Goal: Task Accomplishment & Management: Use online tool/utility

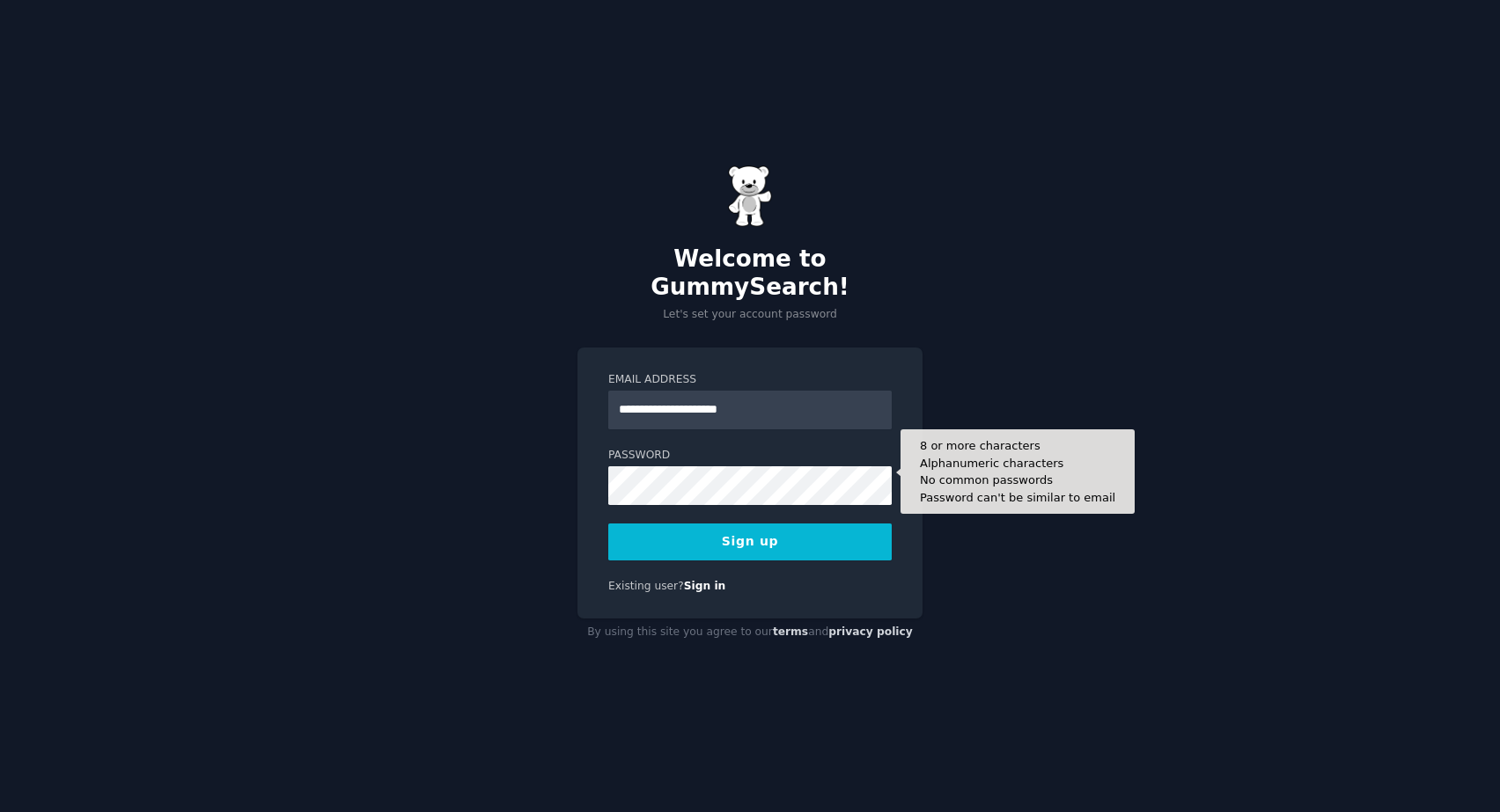
type input "**********"
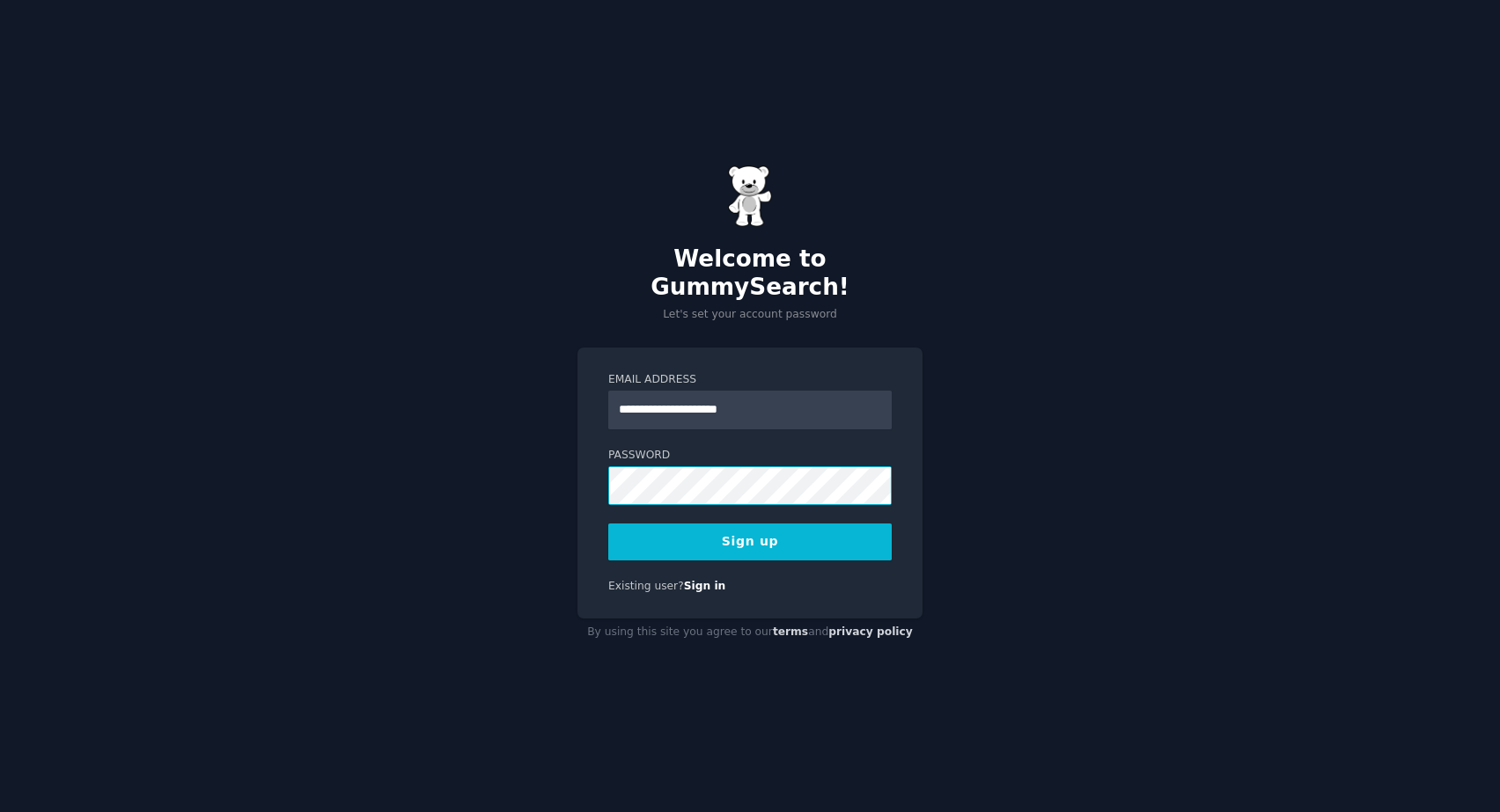
click at [488, 472] on div "**********" at bounding box center [750, 406] width 1500 height 812
click at [764, 524] on button "Sign up" at bounding box center [750, 542] width 284 height 37
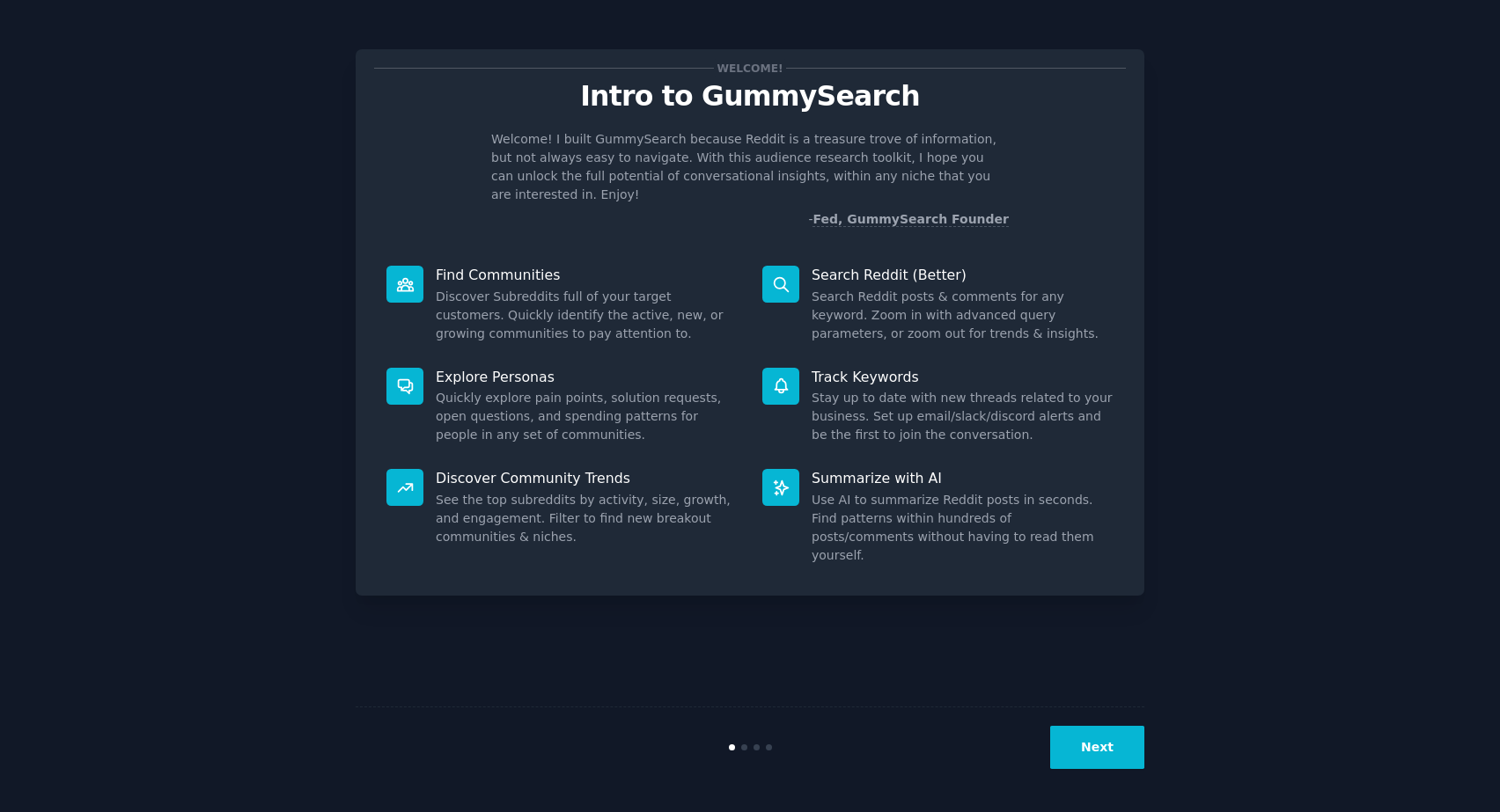
click at [1109, 752] on button "Next" at bounding box center [1097, 747] width 94 height 43
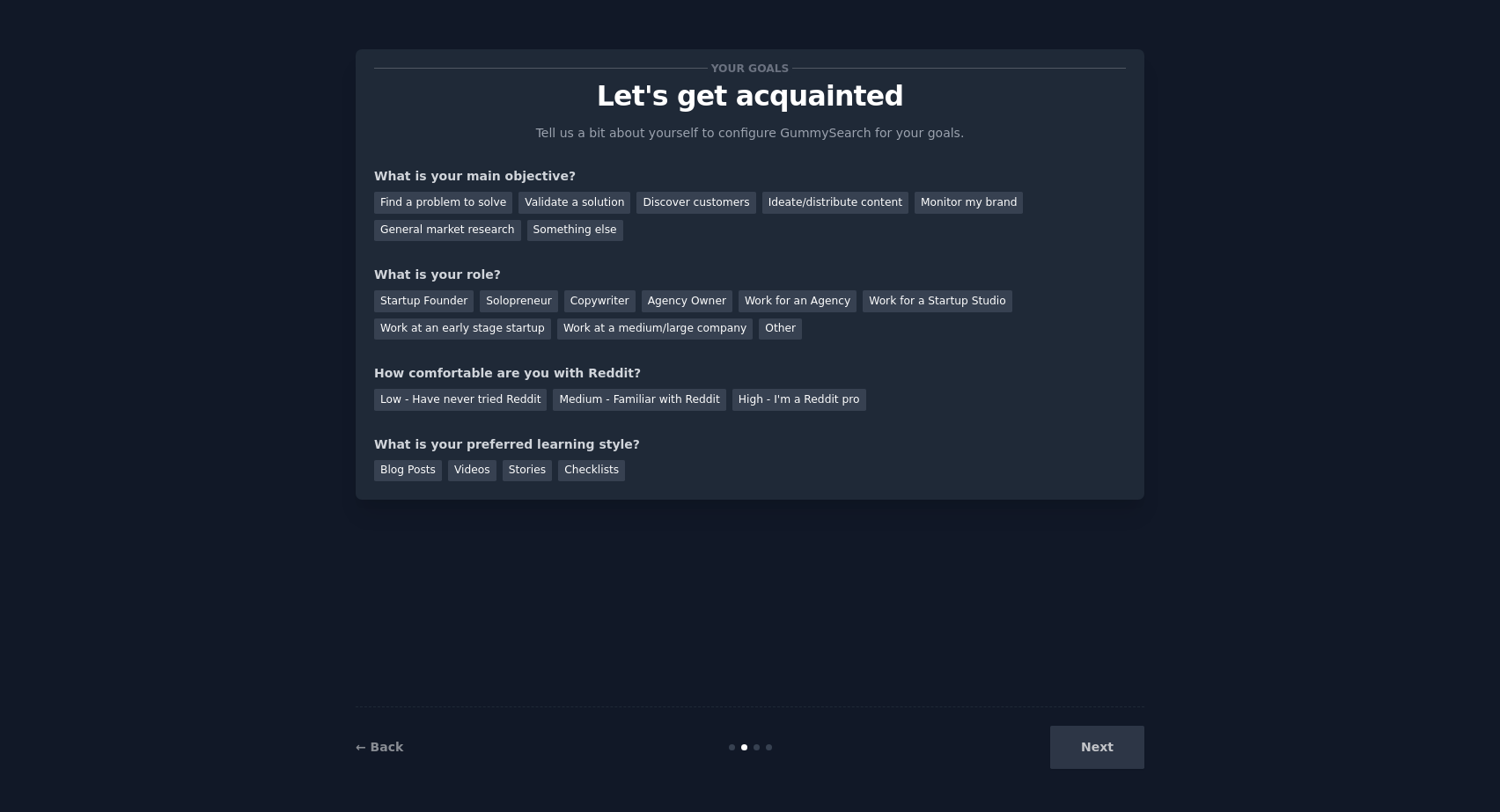
click at [658, 138] on p "Tell us a bit about yourself to configure GummySearch for your goals." at bounding box center [750, 134] width 444 height 18
click at [418, 301] on div "Startup Founder" at bounding box center [424, 301] width 100 height 22
click at [566, 200] on div "Validate a solution" at bounding box center [574, 203] width 112 height 22
click at [636, 399] on div "Medium - Familiar with Reddit" at bounding box center [639, 400] width 172 height 22
click at [1093, 752] on div "Next" at bounding box center [1012, 747] width 263 height 43
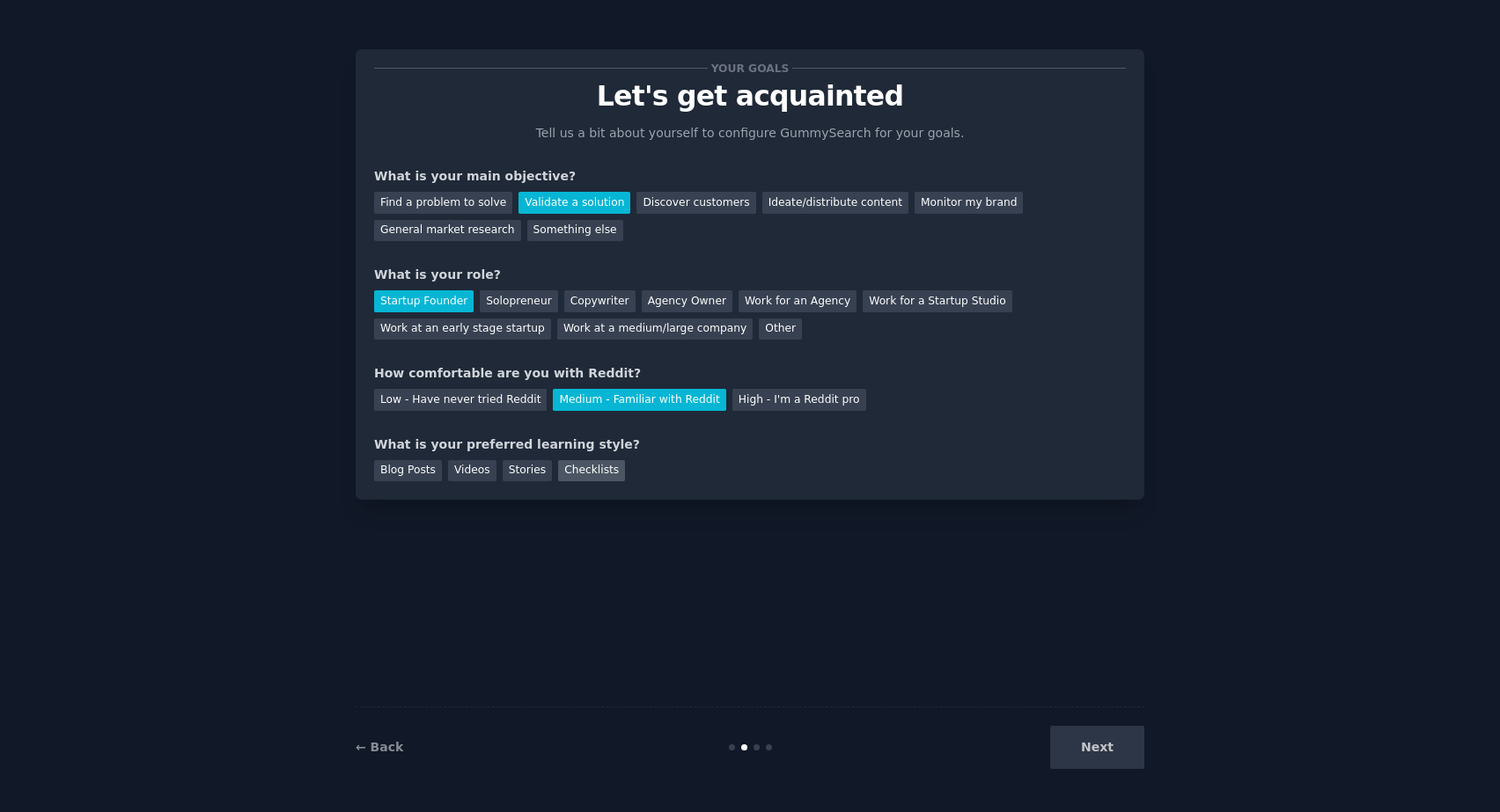
click at [592, 465] on div "Checklists" at bounding box center [592, 471] width 67 height 22
click at [1099, 741] on button "Next" at bounding box center [1097, 747] width 94 height 43
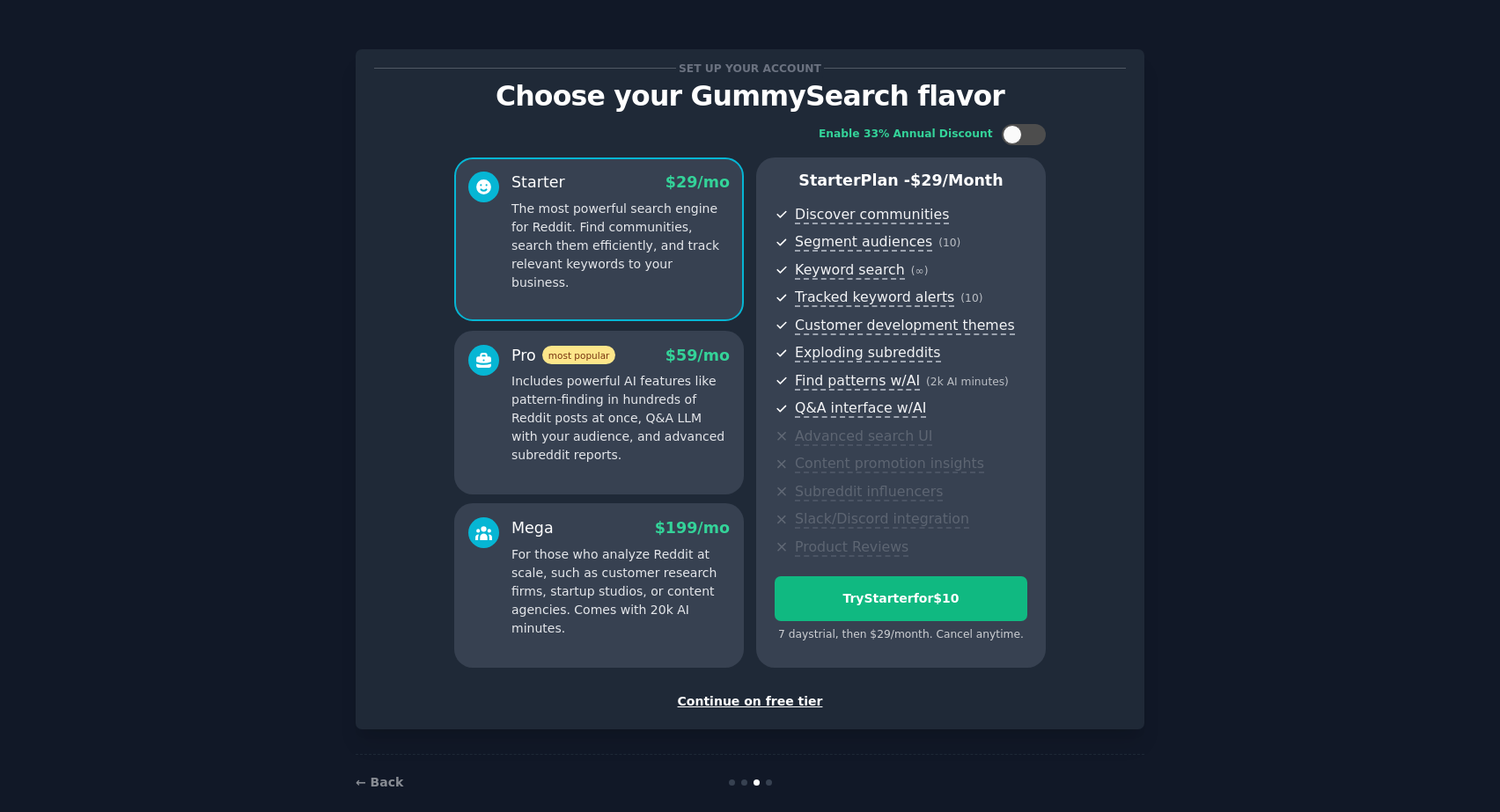
click at [778, 700] on div "Continue on free tier" at bounding box center [750, 702] width 752 height 18
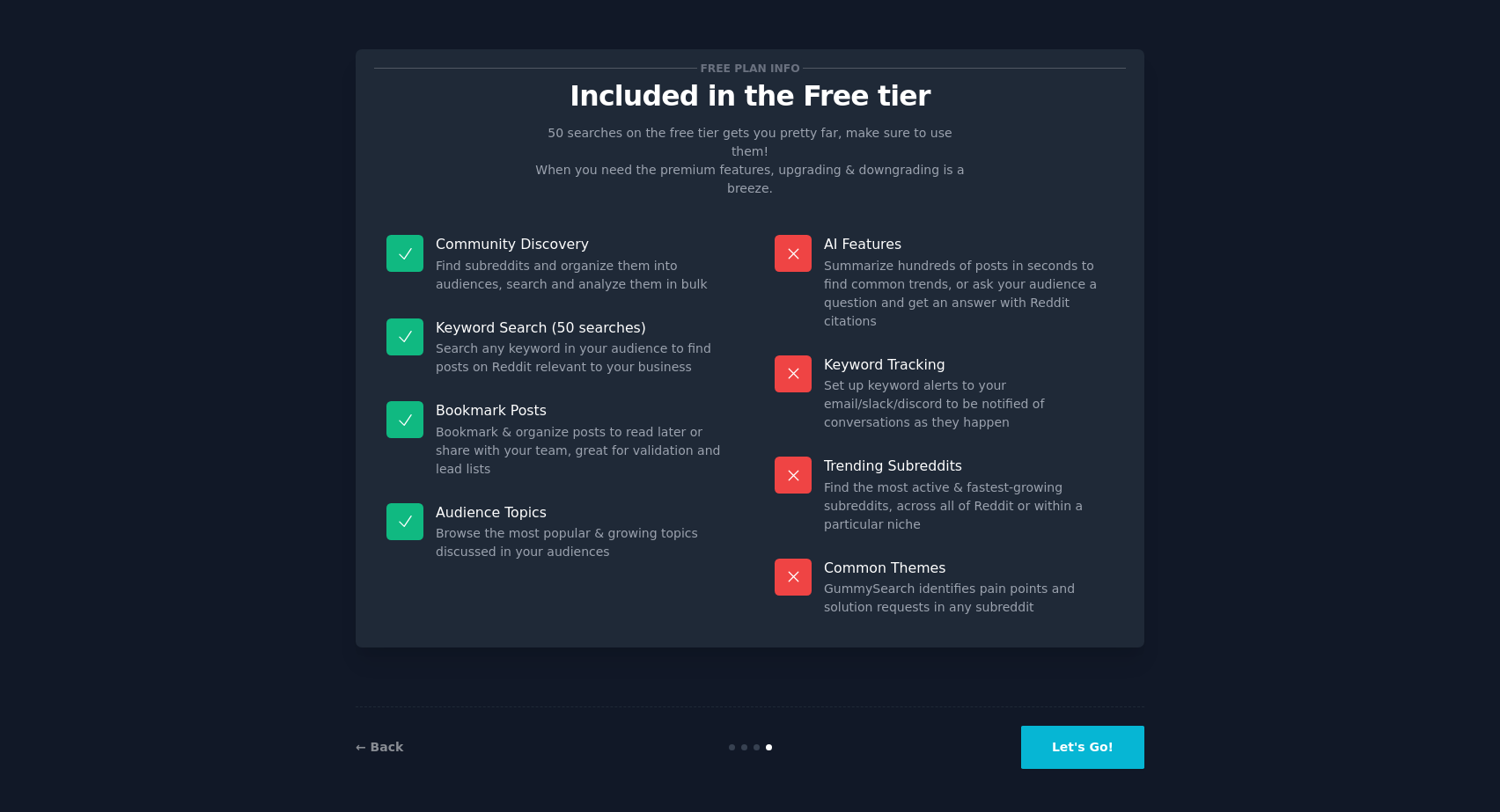
click at [1085, 750] on button "Let's Go!" at bounding box center [1082, 747] width 124 height 43
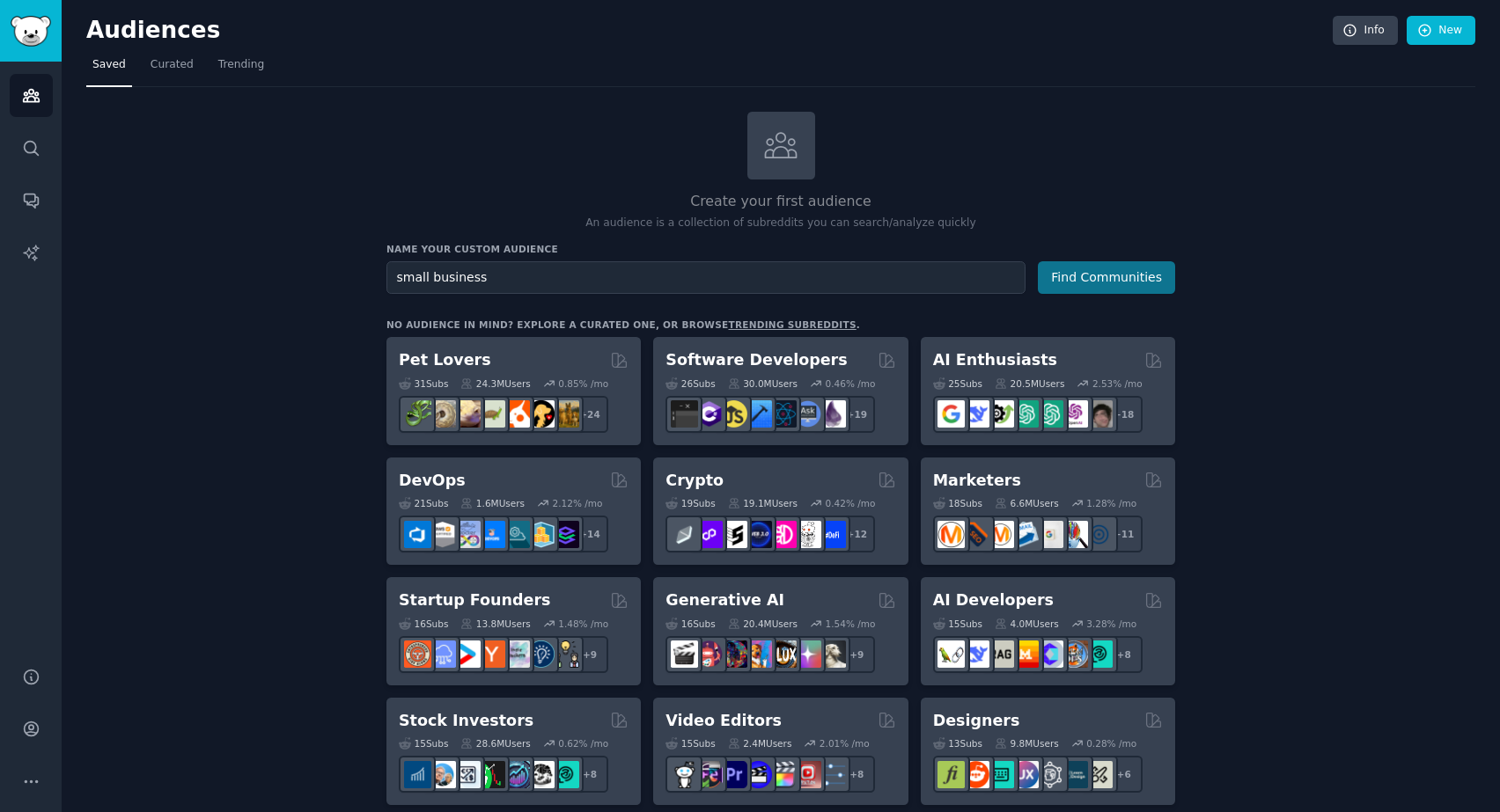
type input "small business"
click at [1118, 276] on button "Find Communities" at bounding box center [1106, 278] width 137 height 33
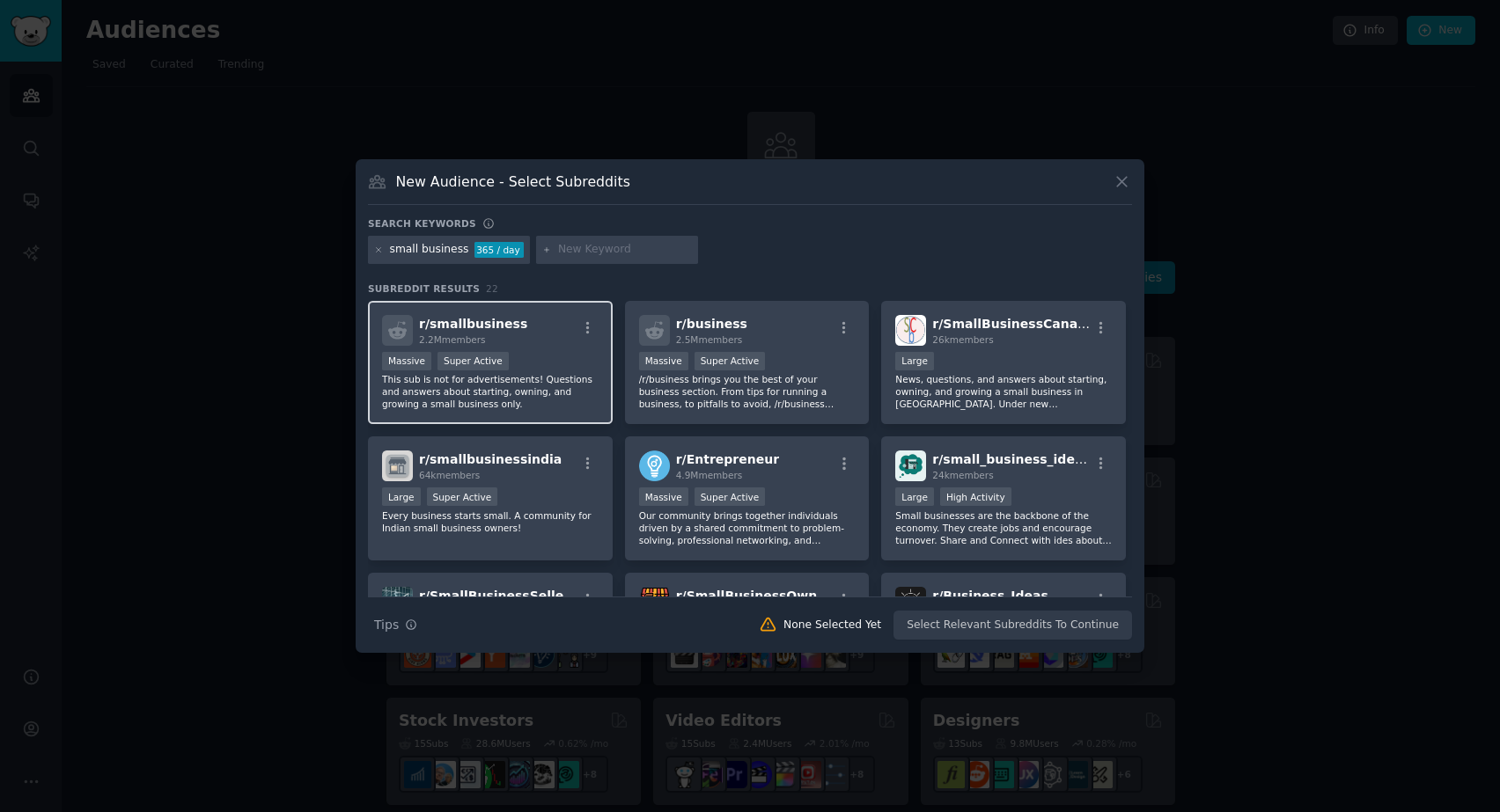
click at [548, 353] on div ">= 95th percentile for submissions / day Massive Super Active" at bounding box center [490, 363] width 216 height 22
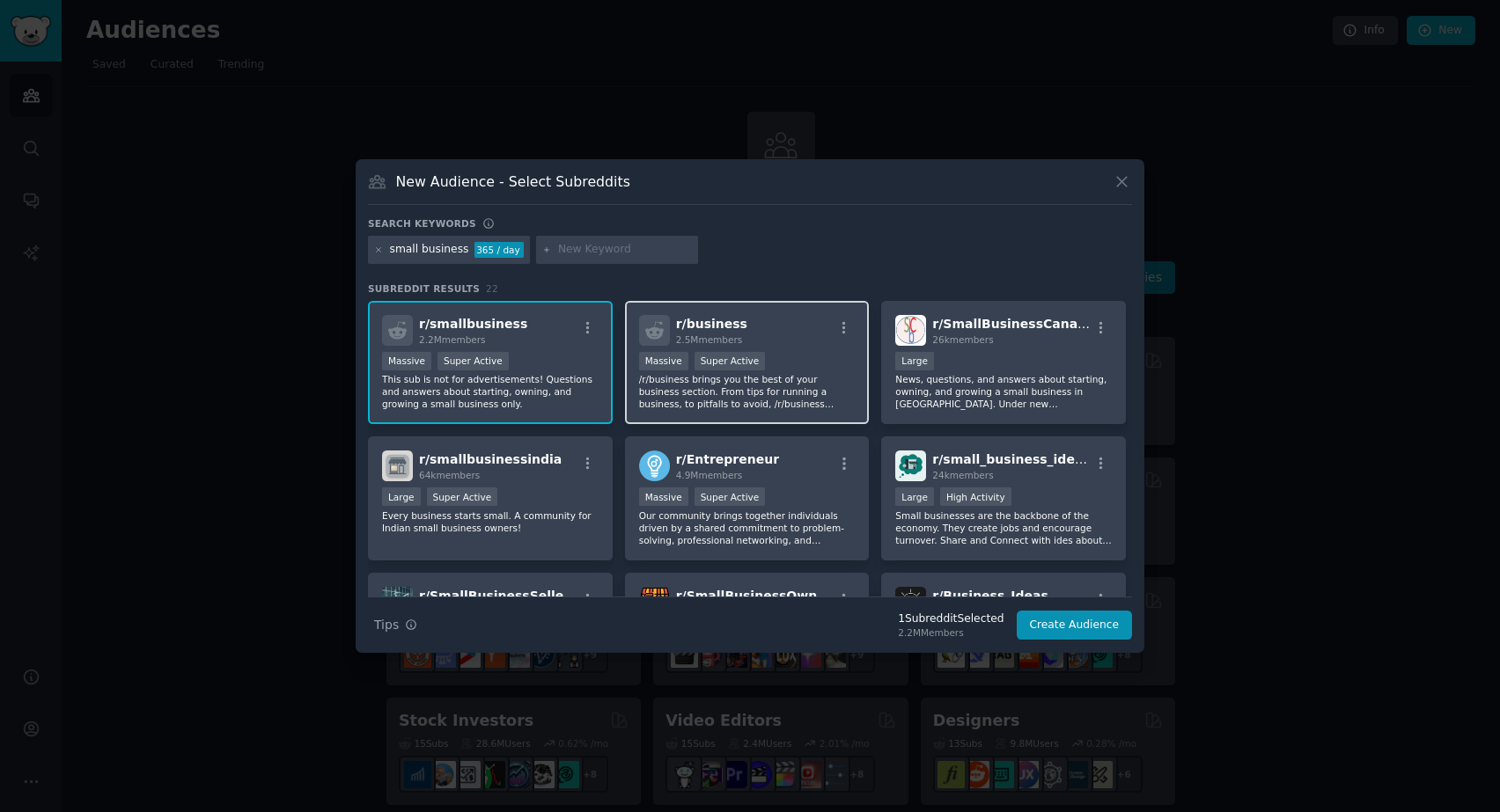
click at [778, 338] on div "r/ business 2.5M members" at bounding box center [747, 330] width 216 height 31
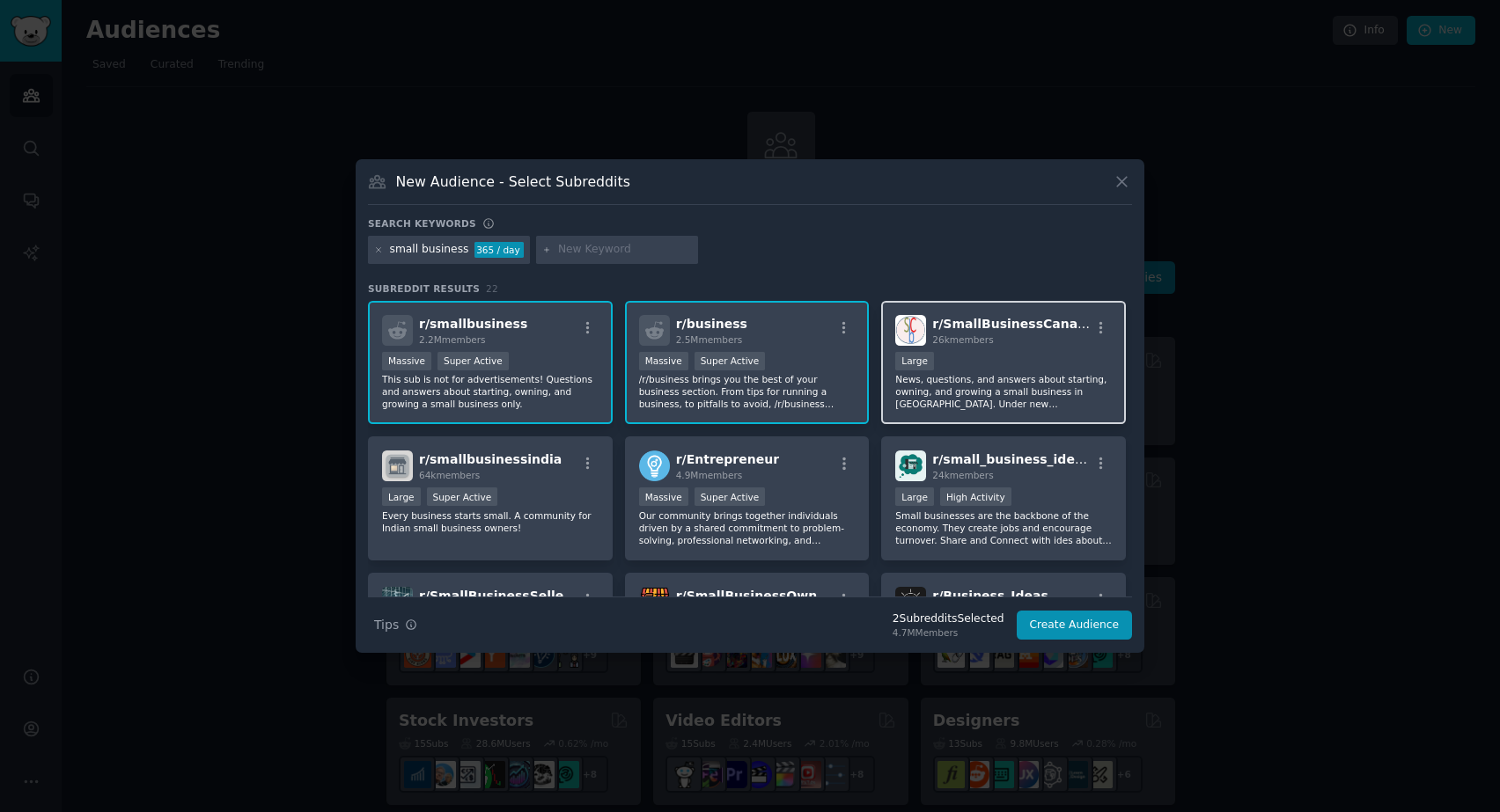
click at [1015, 353] on div "Large" at bounding box center [1004, 363] width 216 height 22
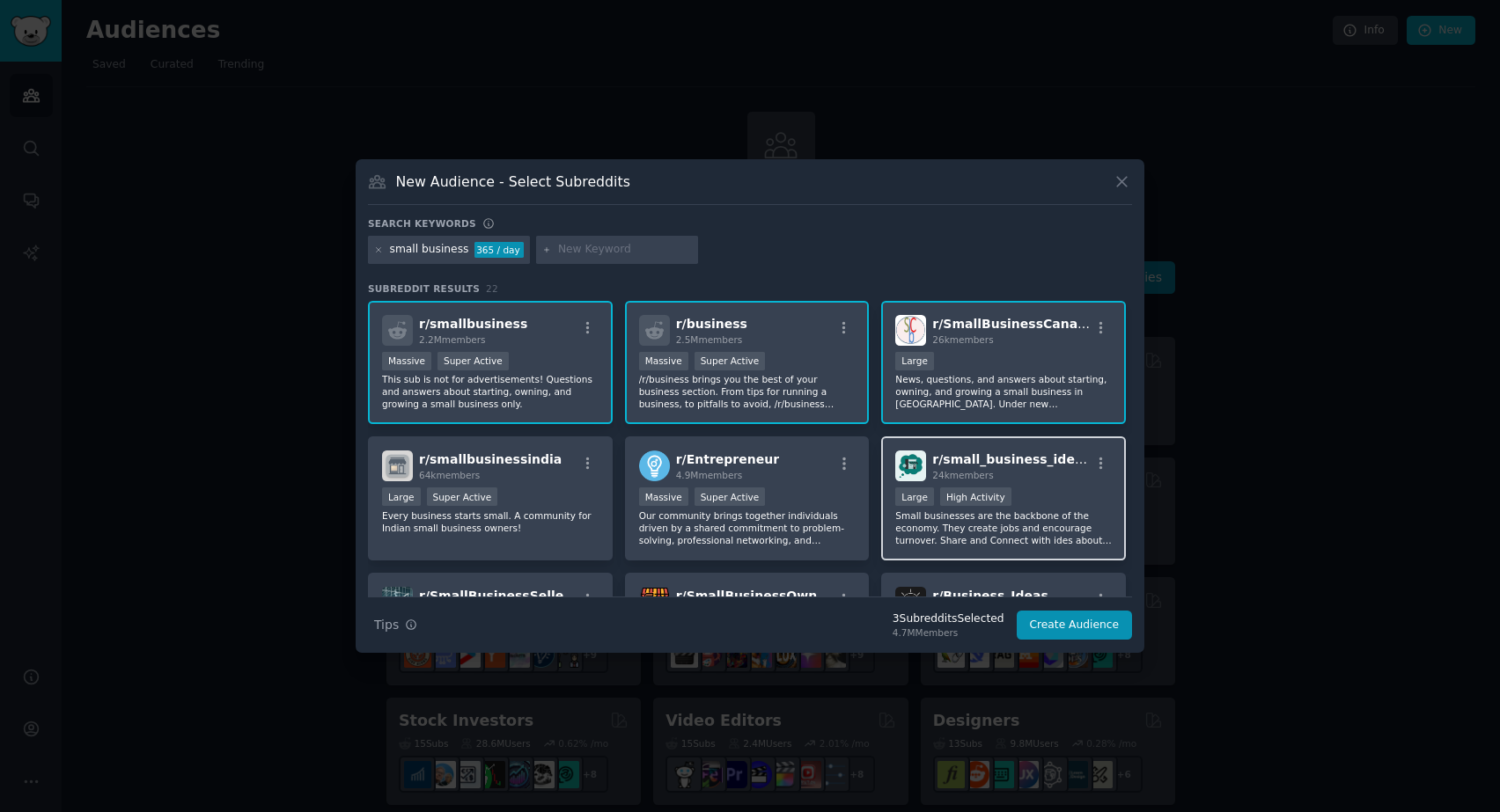
click at [1042, 478] on div "24k members" at bounding box center [1011, 474] width 158 height 12
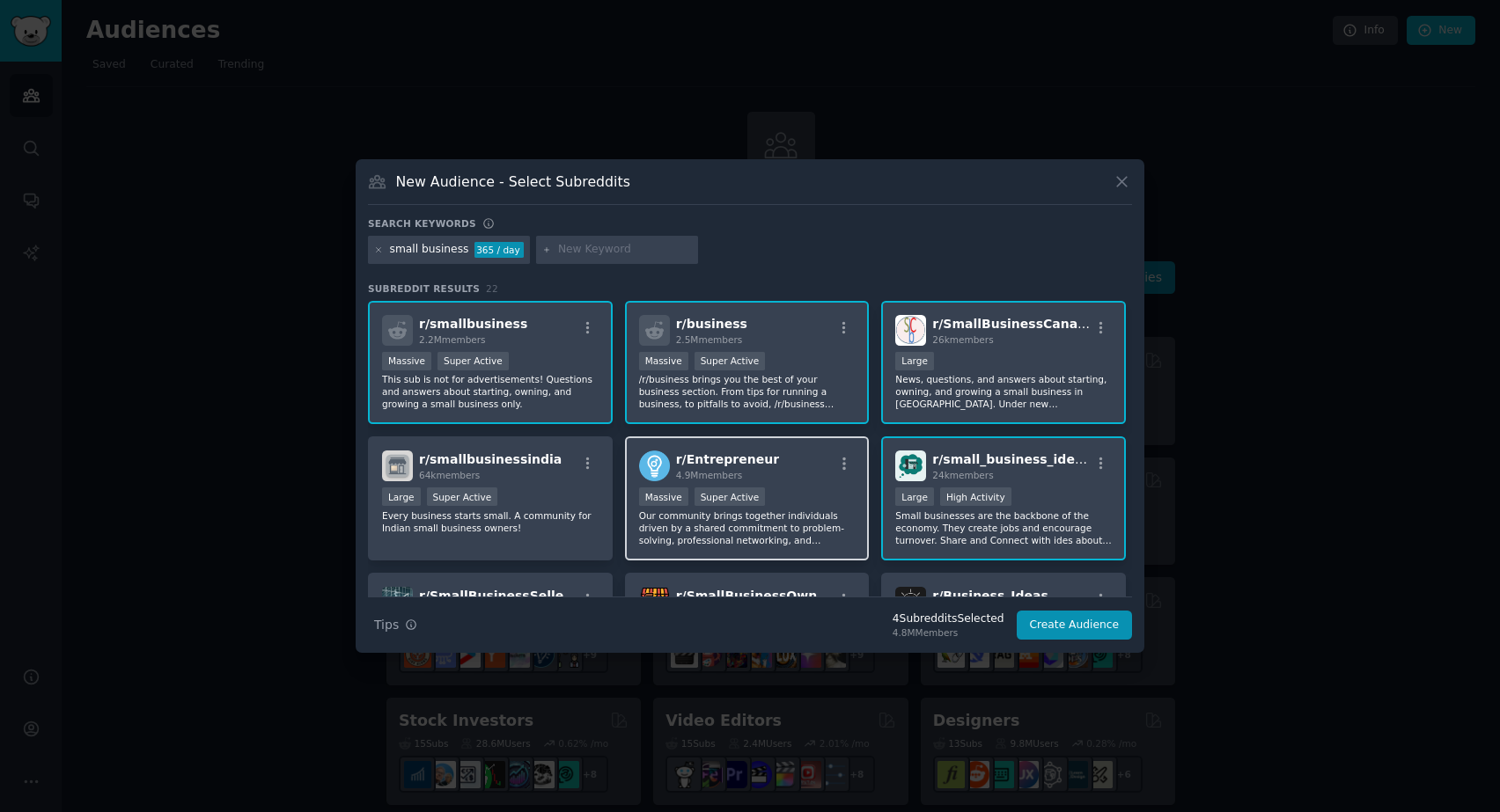
click at [780, 481] on div "r/ Entrepreneur 4.9M members" at bounding box center [747, 466] width 216 height 31
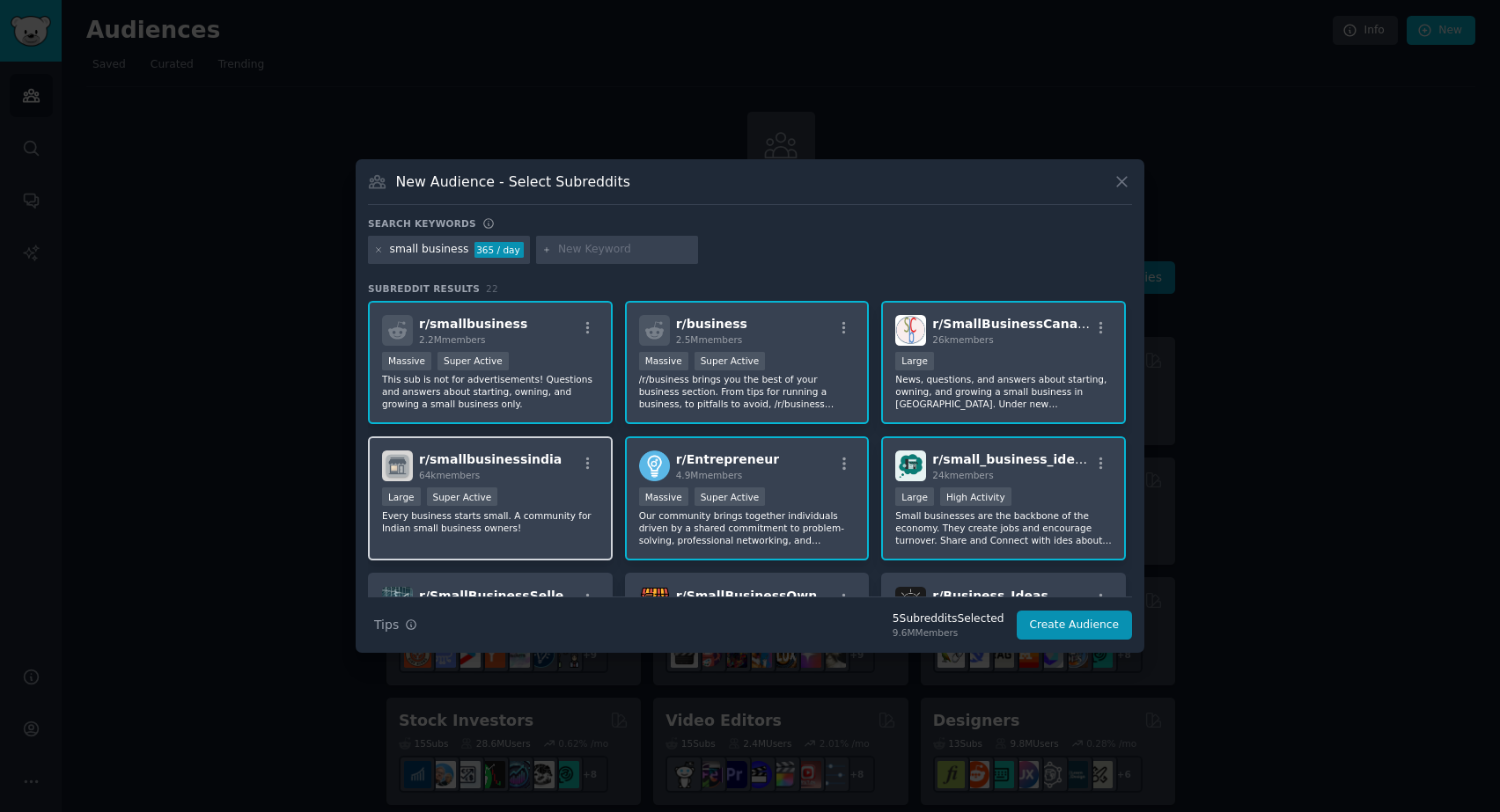
click at [512, 482] on div "64k members" at bounding box center [491, 474] width 143 height 12
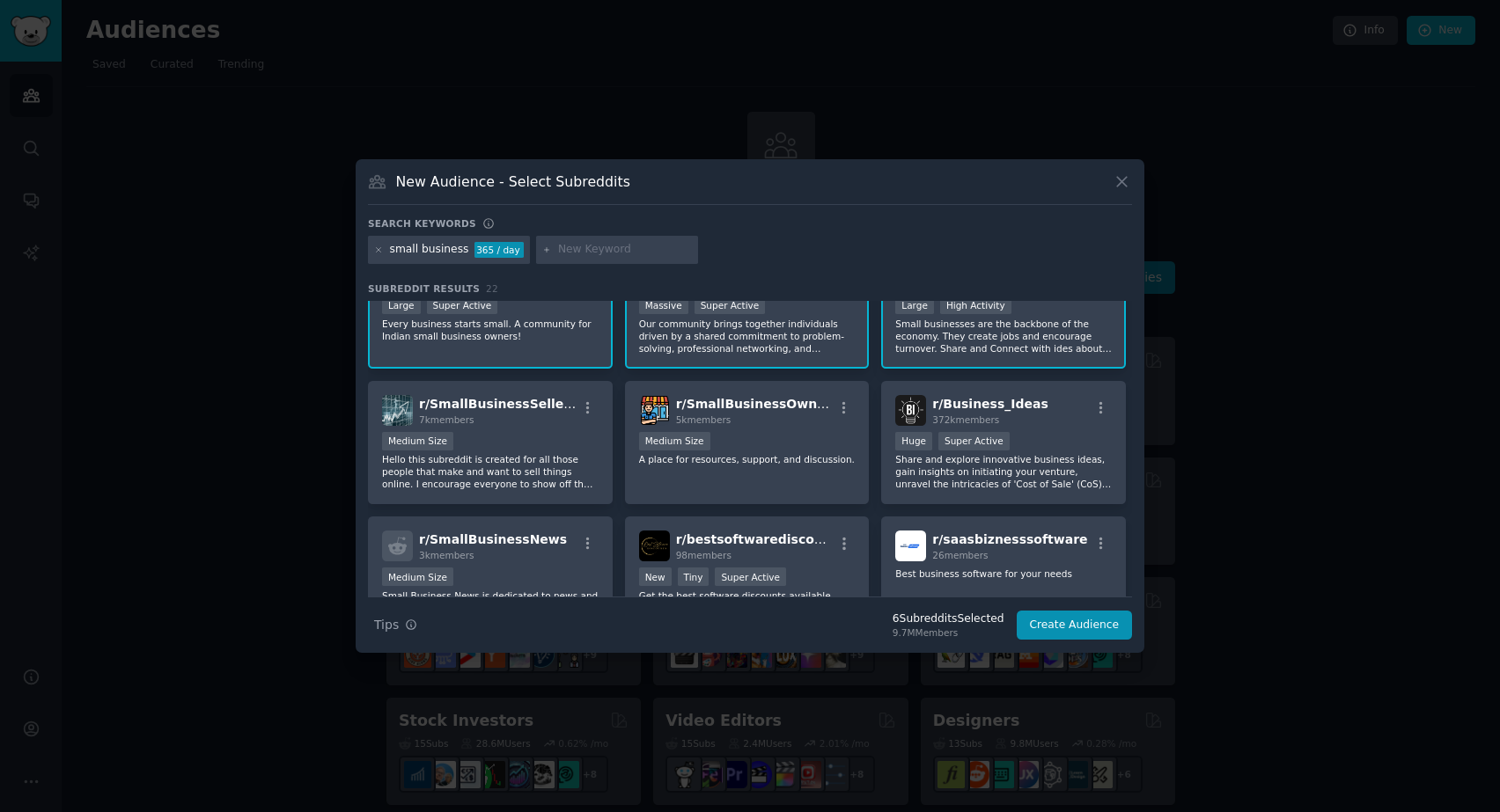
scroll to position [194, 0]
click at [522, 428] on div "r/ SmallBusinessSellers 7k members Medium Size Hello this subreddit is created …" at bounding box center [490, 440] width 245 height 125
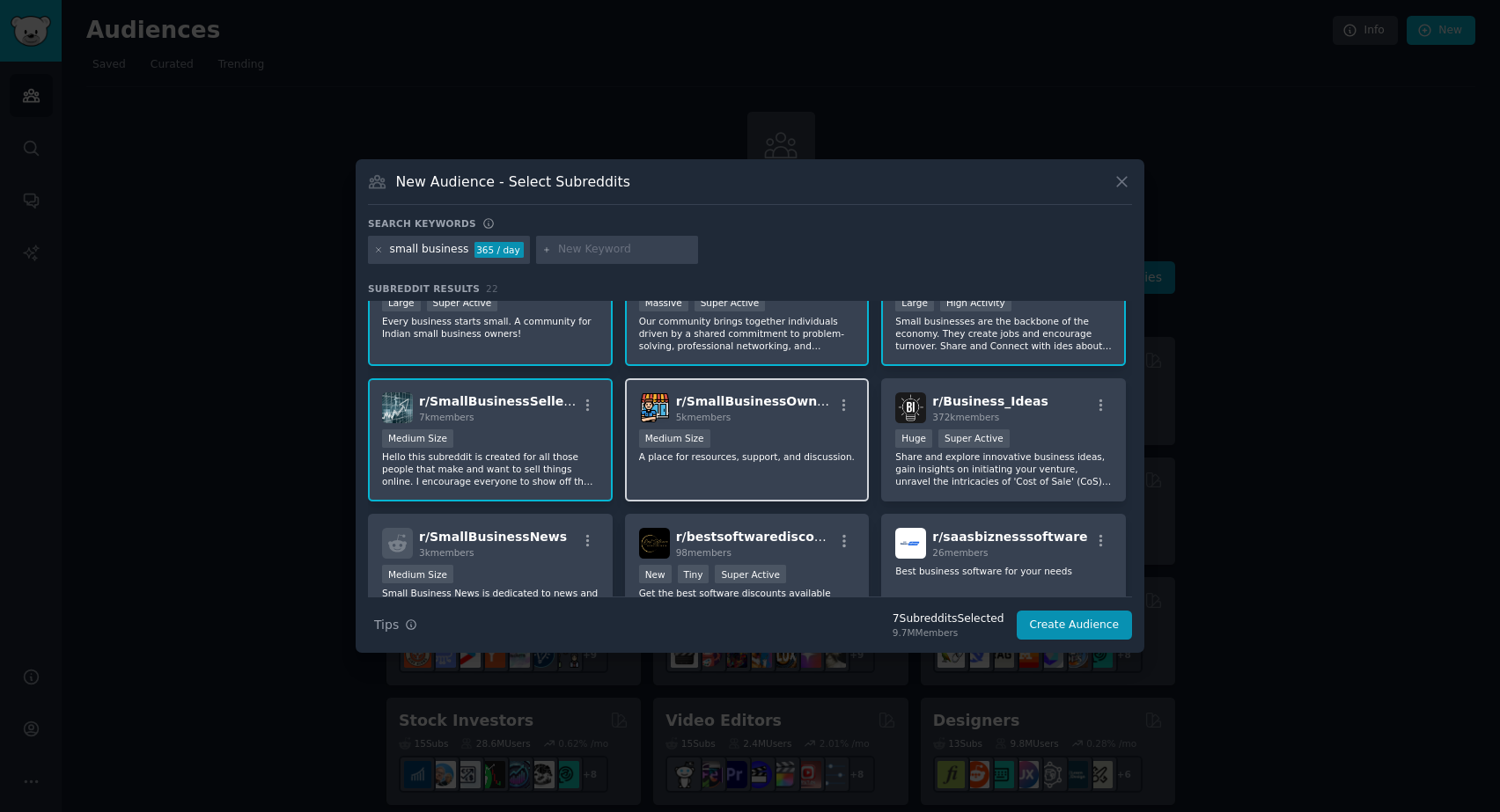
click at [777, 408] on span "r/ SmallBusinessOwners" at bounding box center [757, 401] width 163 height 14
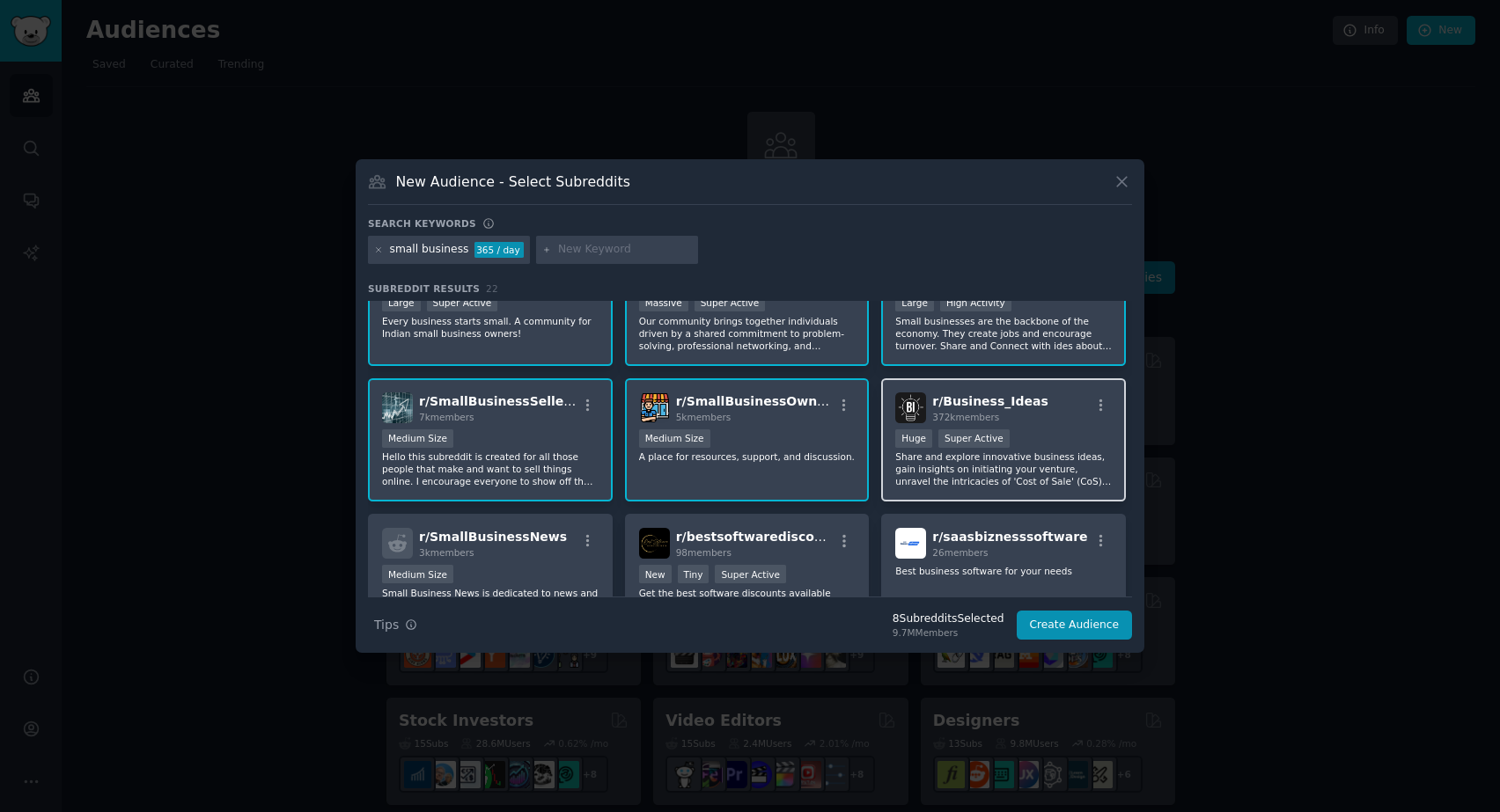
click at [1038, 427] on div "r/ Business_Ideas 372k members Huge Super Active Share and explore innovative b…" at bounding box center [1003, 440] width 245 height 125
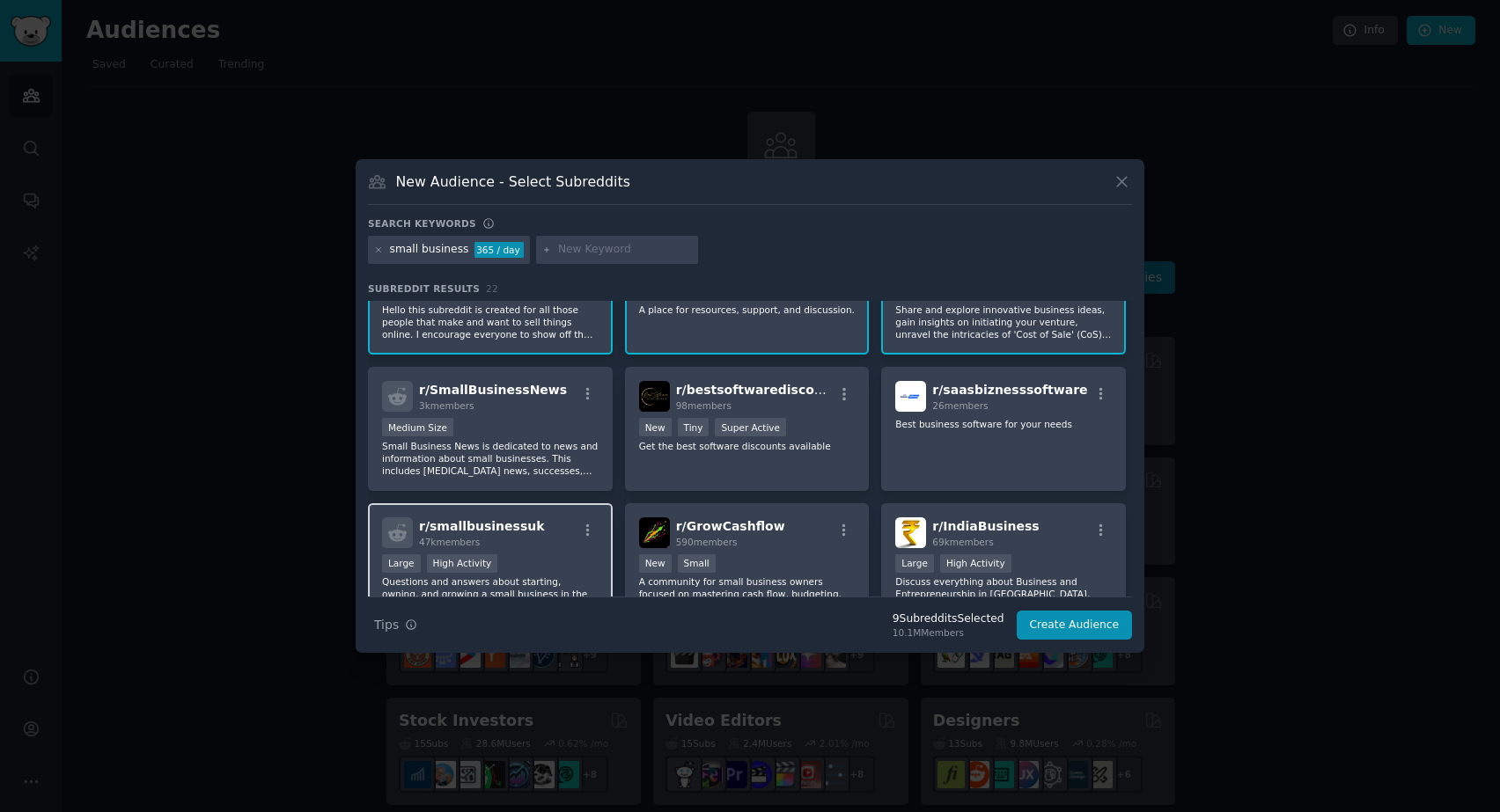
scroll to position [341, 0]
click at [549, 420] on div "Medium Size" at bounding box center [490, 430] width 216 height 22
click at [558, 558] on div "Large High Activity" at bounding box center [490, 567] width 216 height 22
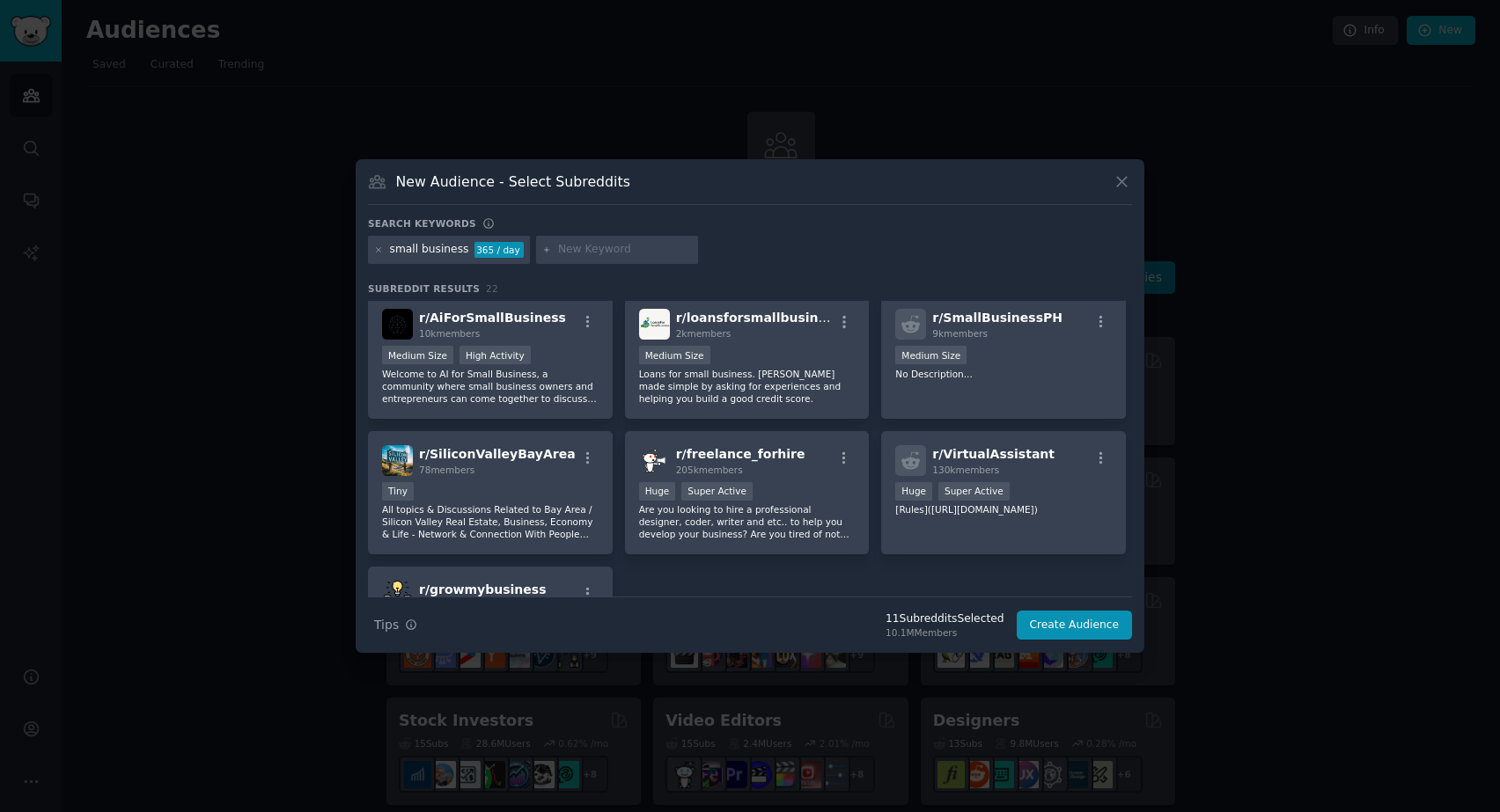
scroll to position [688, 0]
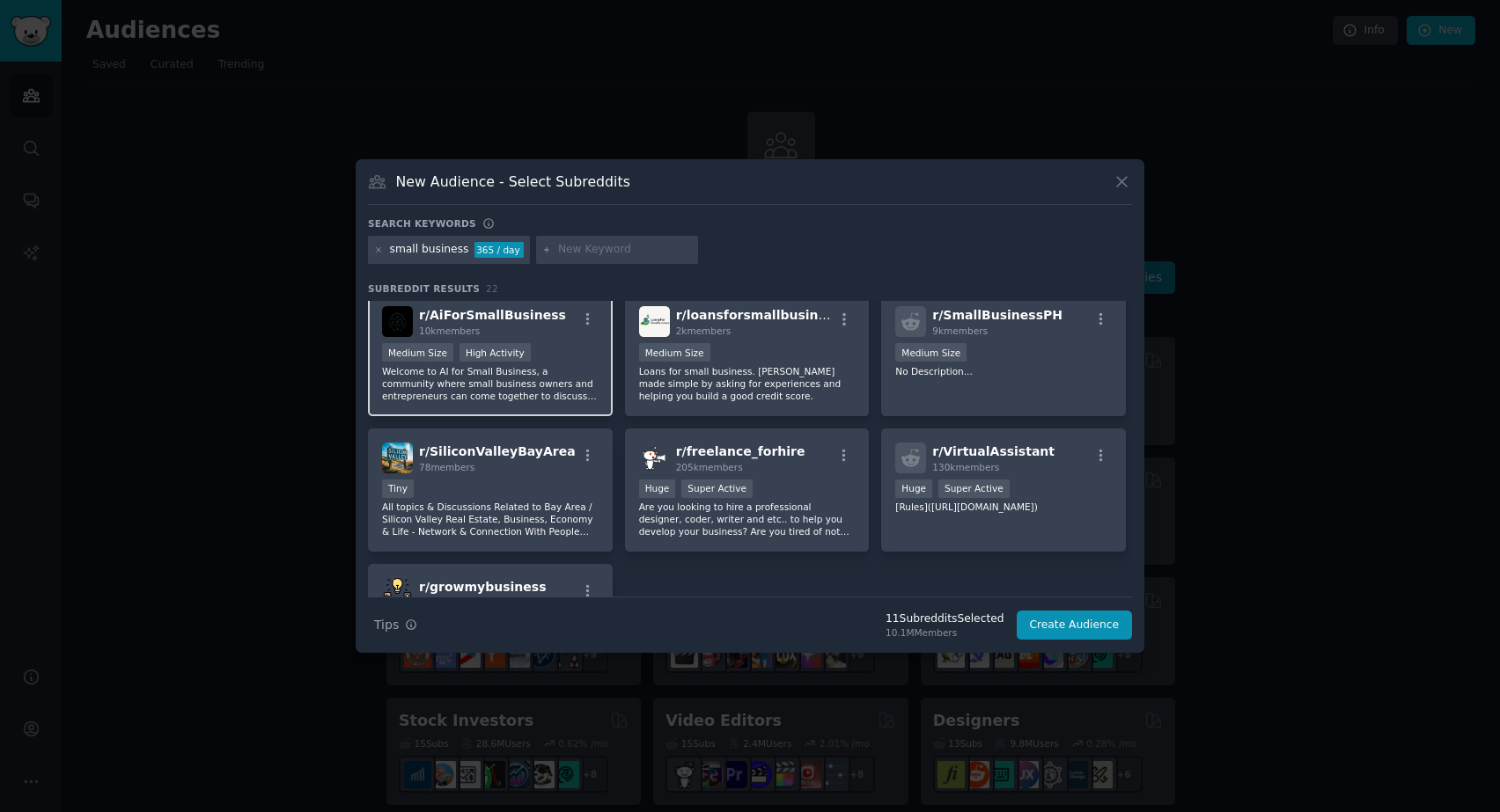
click at [560, 376] on p "Welcome to AI for Small Business, a community where small business owners and e…" at bounding box center [490, 384] width 216 height 37
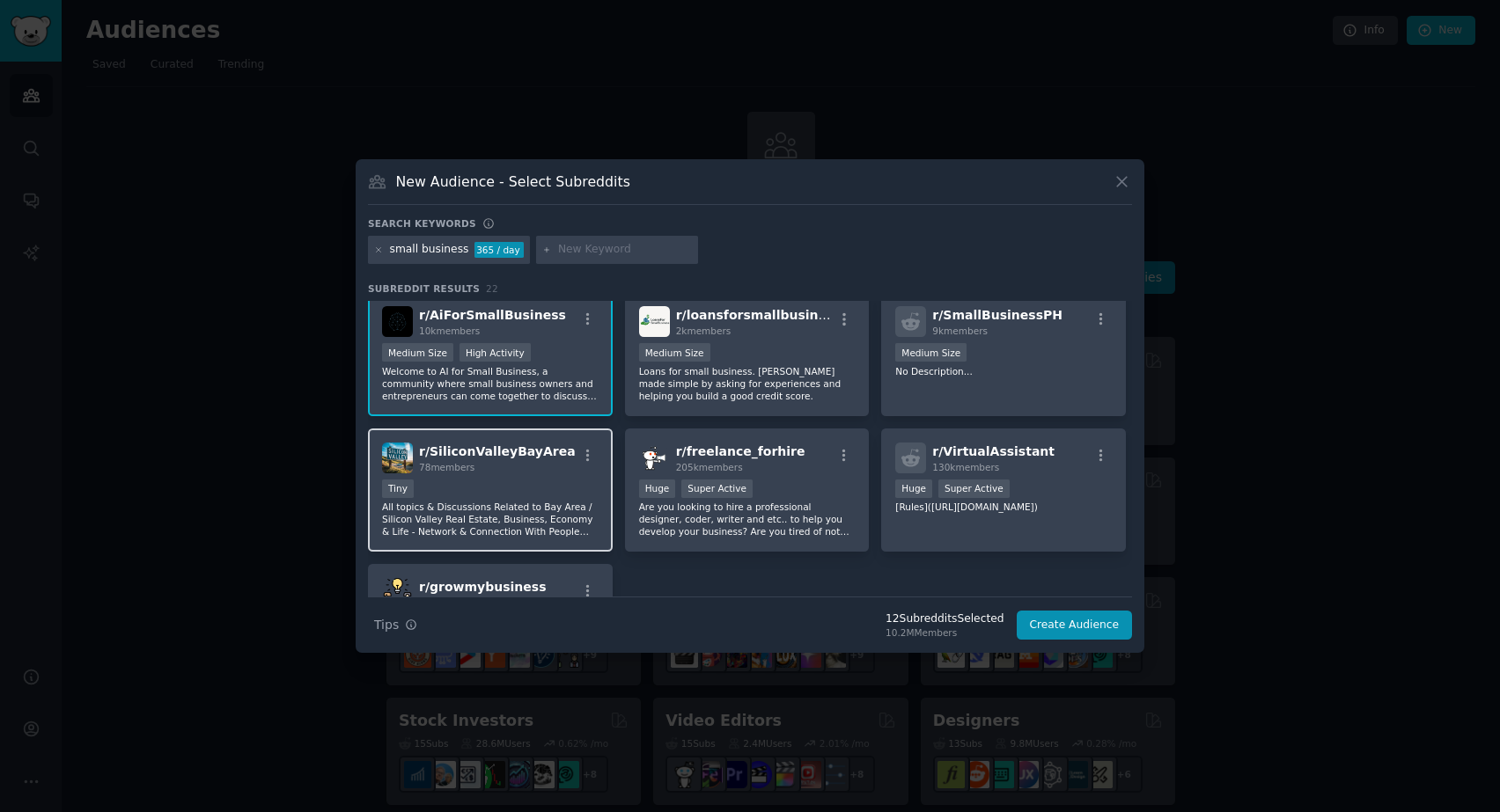
click at [539, 493] on div "Tiny" at bounding box center [490, 491] width 216 height 22
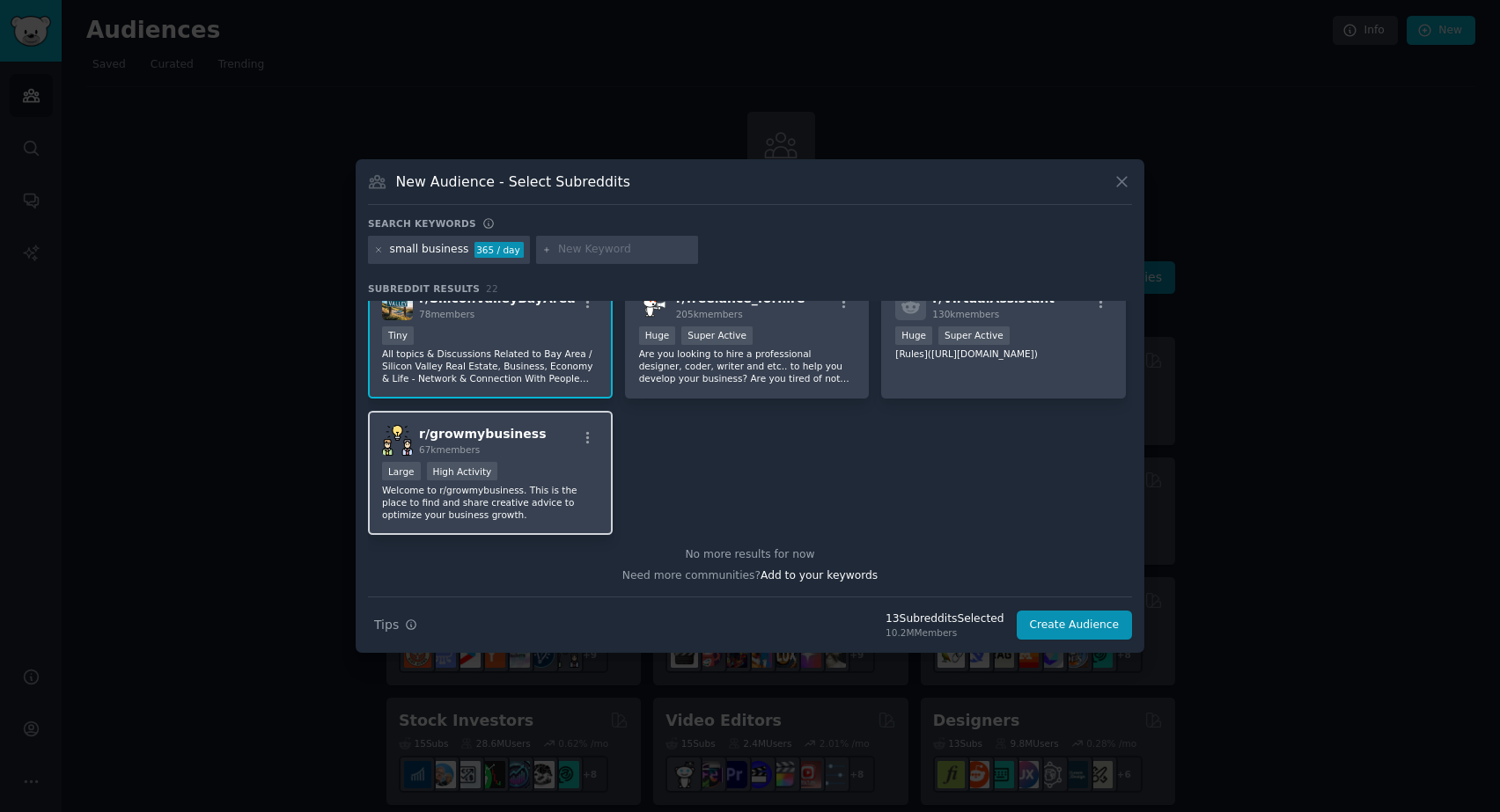
scroll to position [840, 0]
click at [536, 482] on div "Large High Activity" at bounding box center [490, 474] width 216 height 22
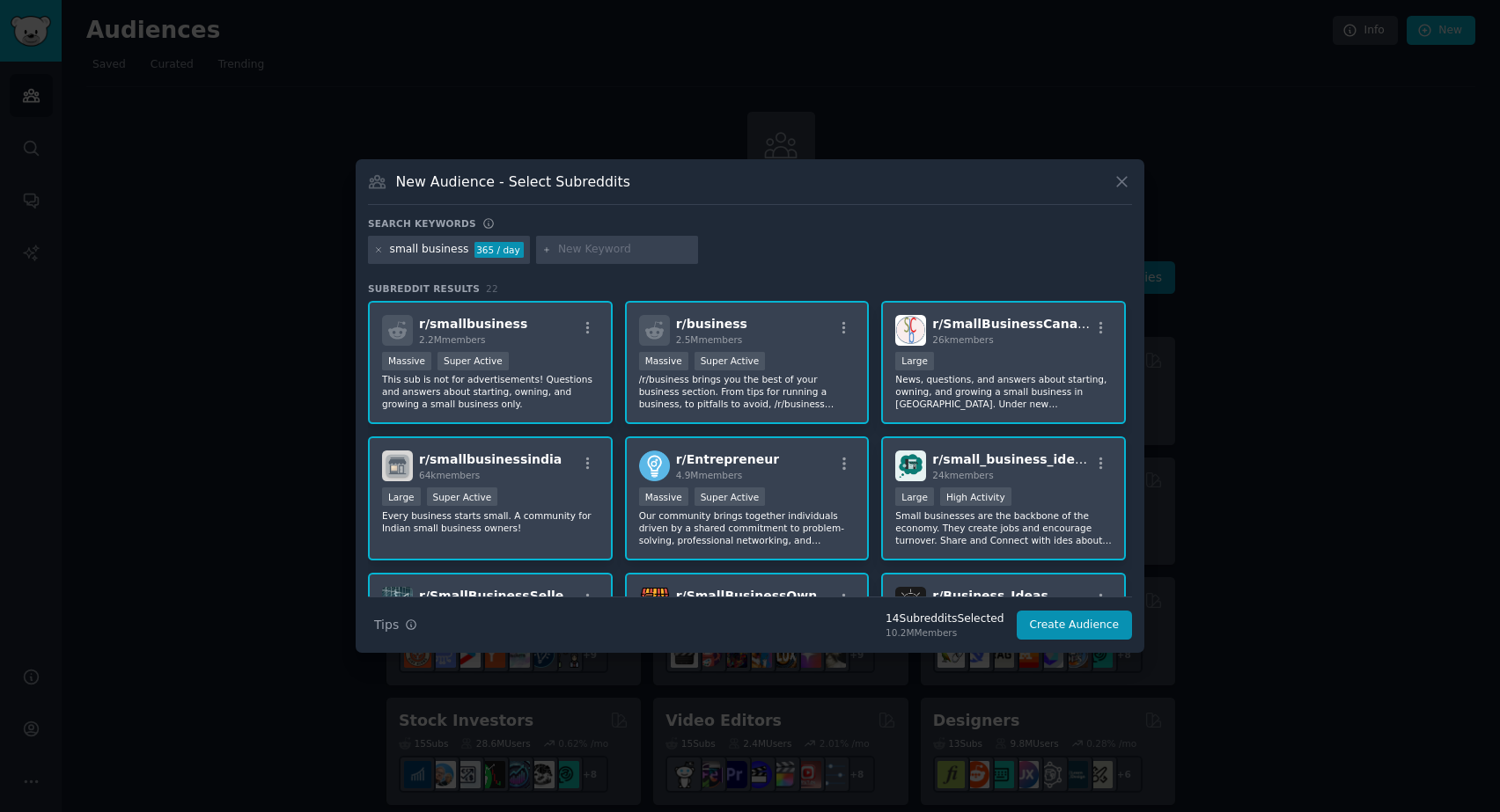
scroll to position [0, 0]
click at [1082, 627] on button "Create Audience" at bounding box center [1074, 625] width 116 height 30
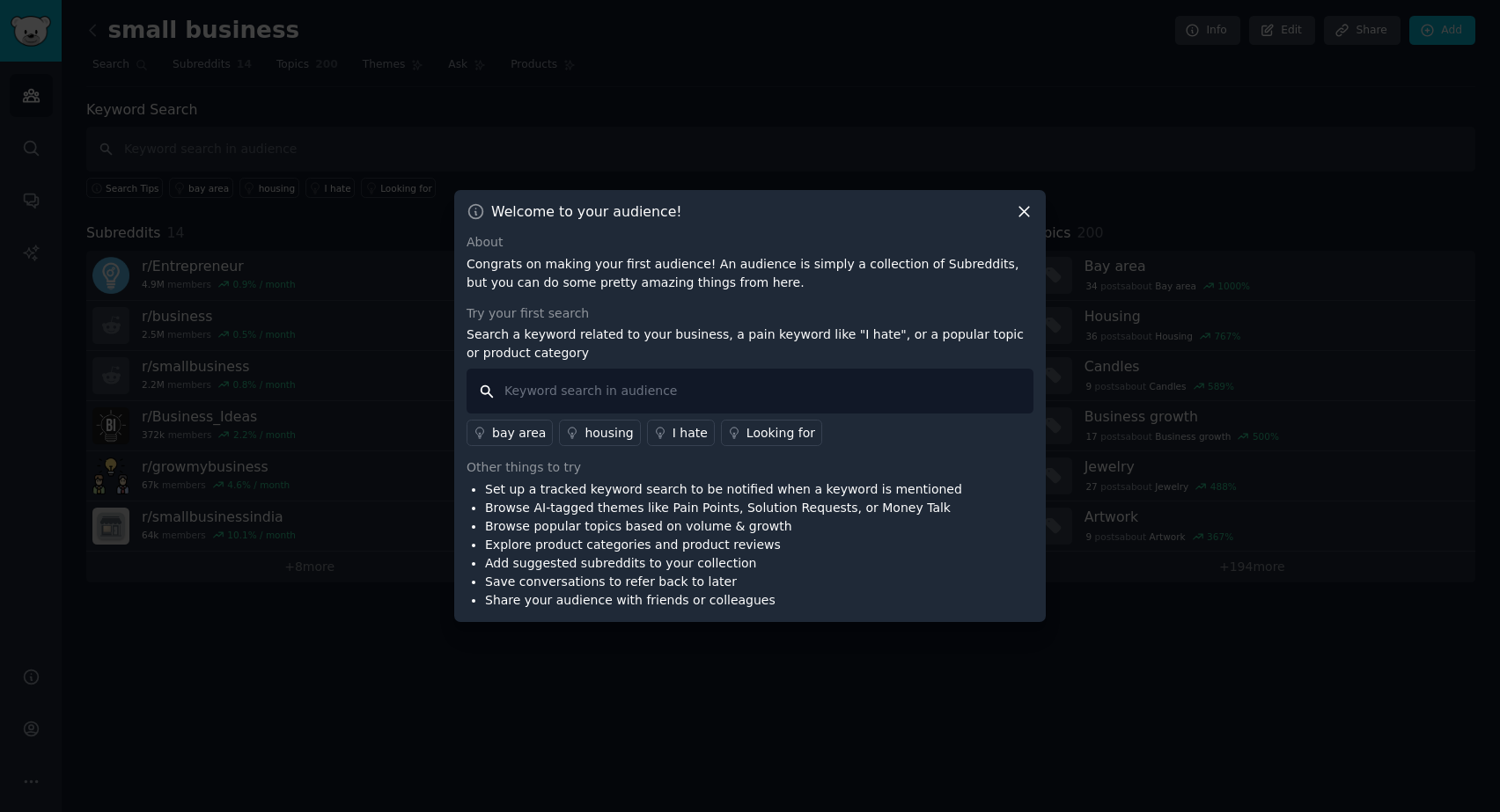
click at [663, 396] on input "text" at bounding box center [750, 391] width 567 height 45
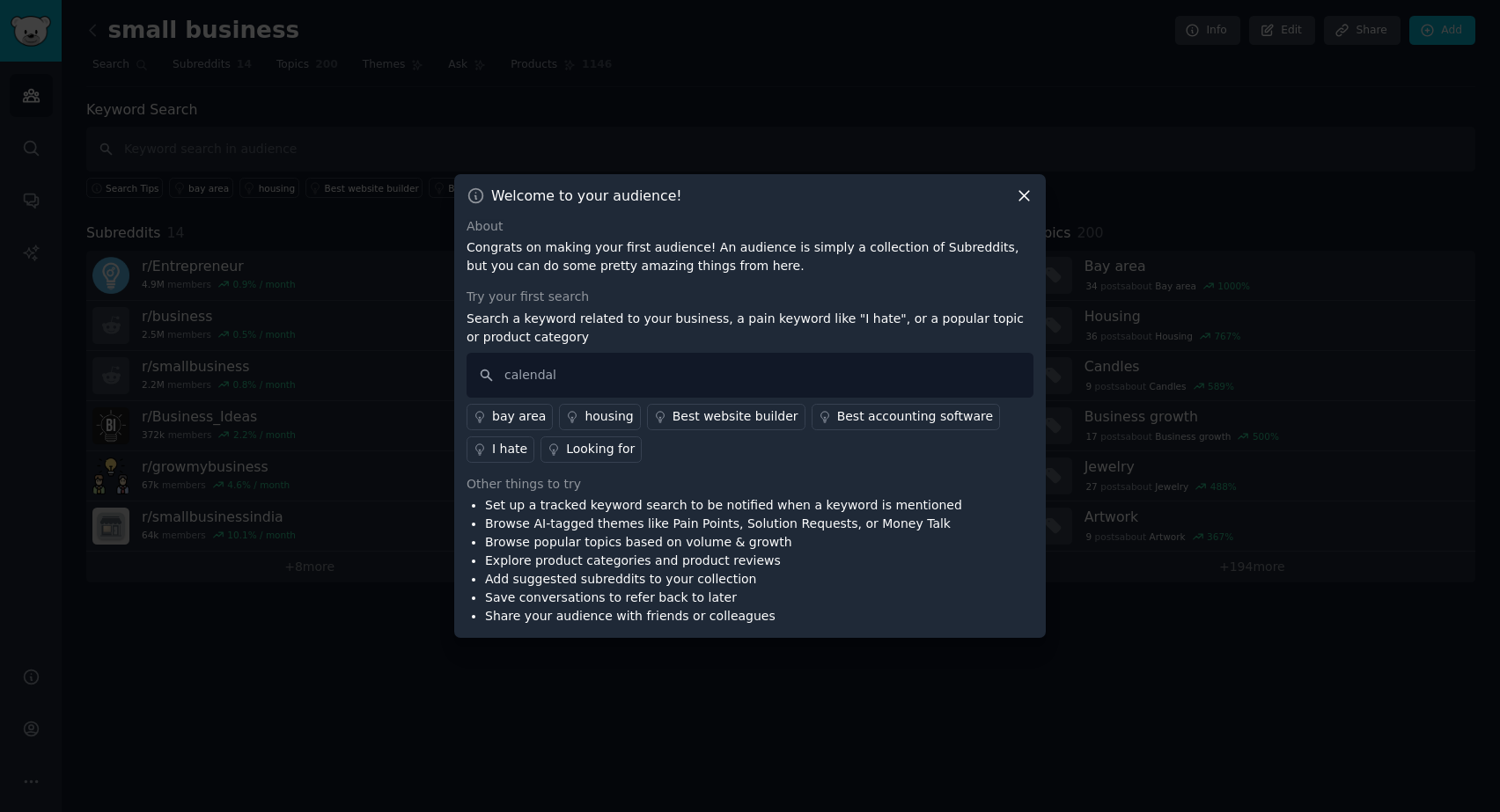
drag, startPoint x: 663, startPoint y: 396, endPoint x: 769, endPoint y: 547, distance: 184.5
click at [769, 547] on li "Browse popular topics based on volume & growth" at bounding box center [723, 543] width 477 height 18
click at [588, 379] on input "calendal" at bounding box center [750, 375] width 567 height 45
type input "calendly"
click at [671, 524] on li "Browse AI-tagged themes like Pain Points, Solution Requests, or Money Talk" at bounding box center [723, 524] width 477 height 18
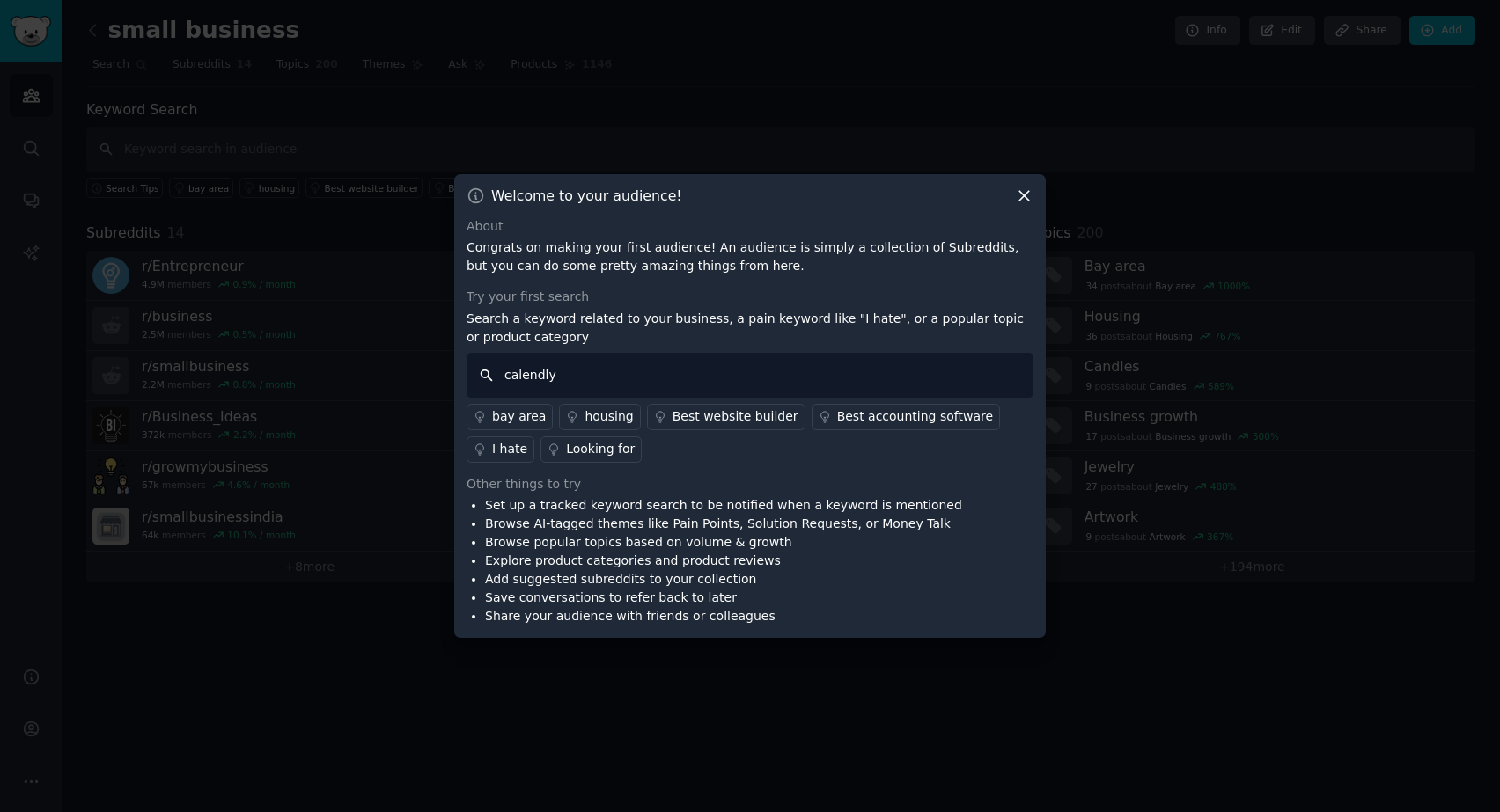
click at [634, 376] on input "calendly" at bounding box center [750, 375] width 567 height 45
drag, startPoint x: 634, startPoint y: 376, endPoint x: 791, endPoint y: 610, distance: 281.8
click at [791, 610] on li "Share your audience with friends or colleagues" at bounding box center [723, 616] width 477 height 18
click at [844, 545] on li "Browse popular topics based on volume & growth" at bounding box center [723, 543] width 477 height 18
click at [811, 405] on link "Best accounting software" at bounding box center [906, 417] width 189 height 27
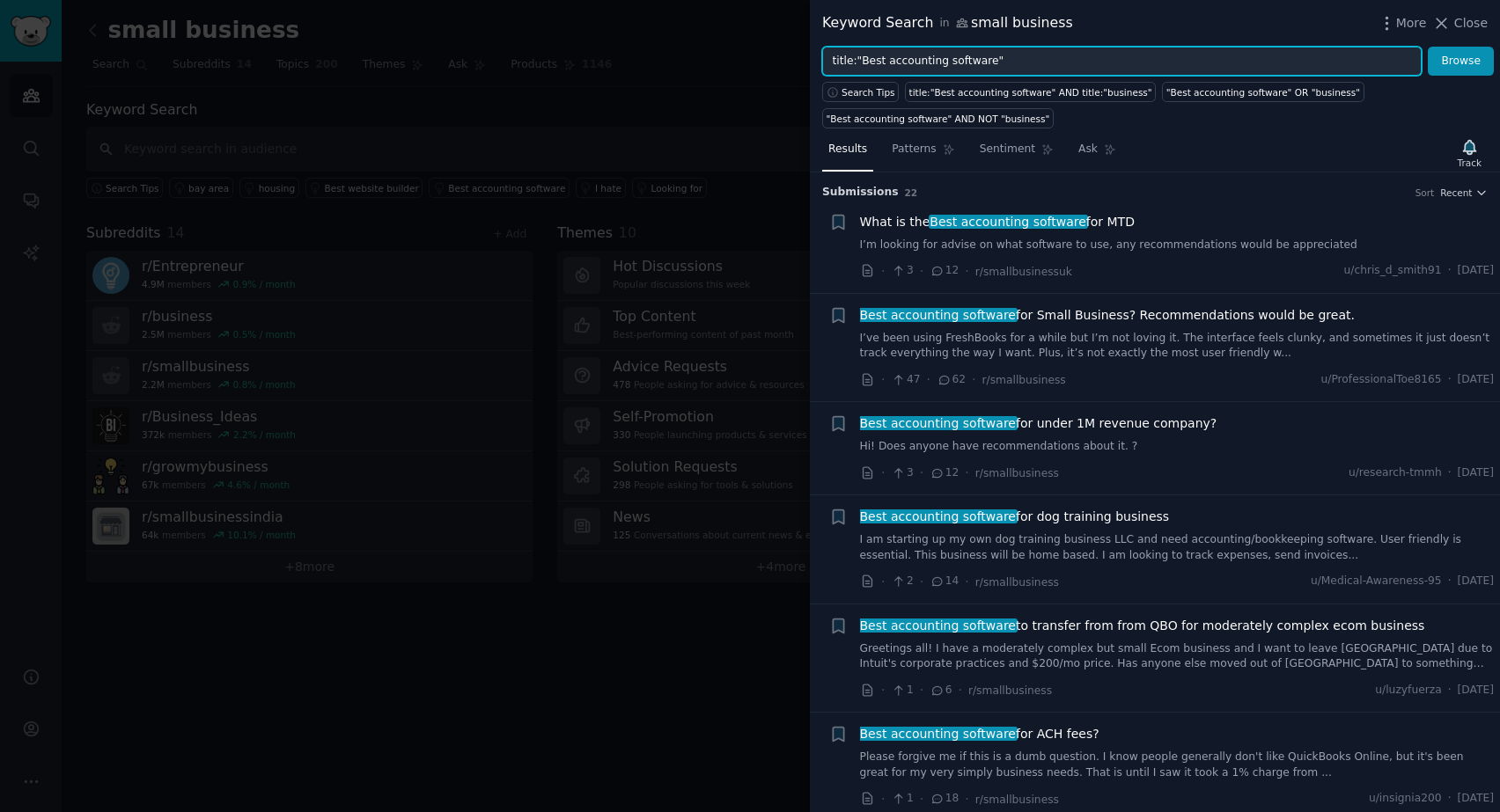
drag, startPoint x: 1046, startPoint y: 67, endPoint x: 787, endPoint y: 57, distance: 259.2
click at [787, 57] on div "Keyword Search in small business More Close title:"Best accounting software" Br…" at bounding box center [750, 406] width 1500 height 812
type input "calendly"
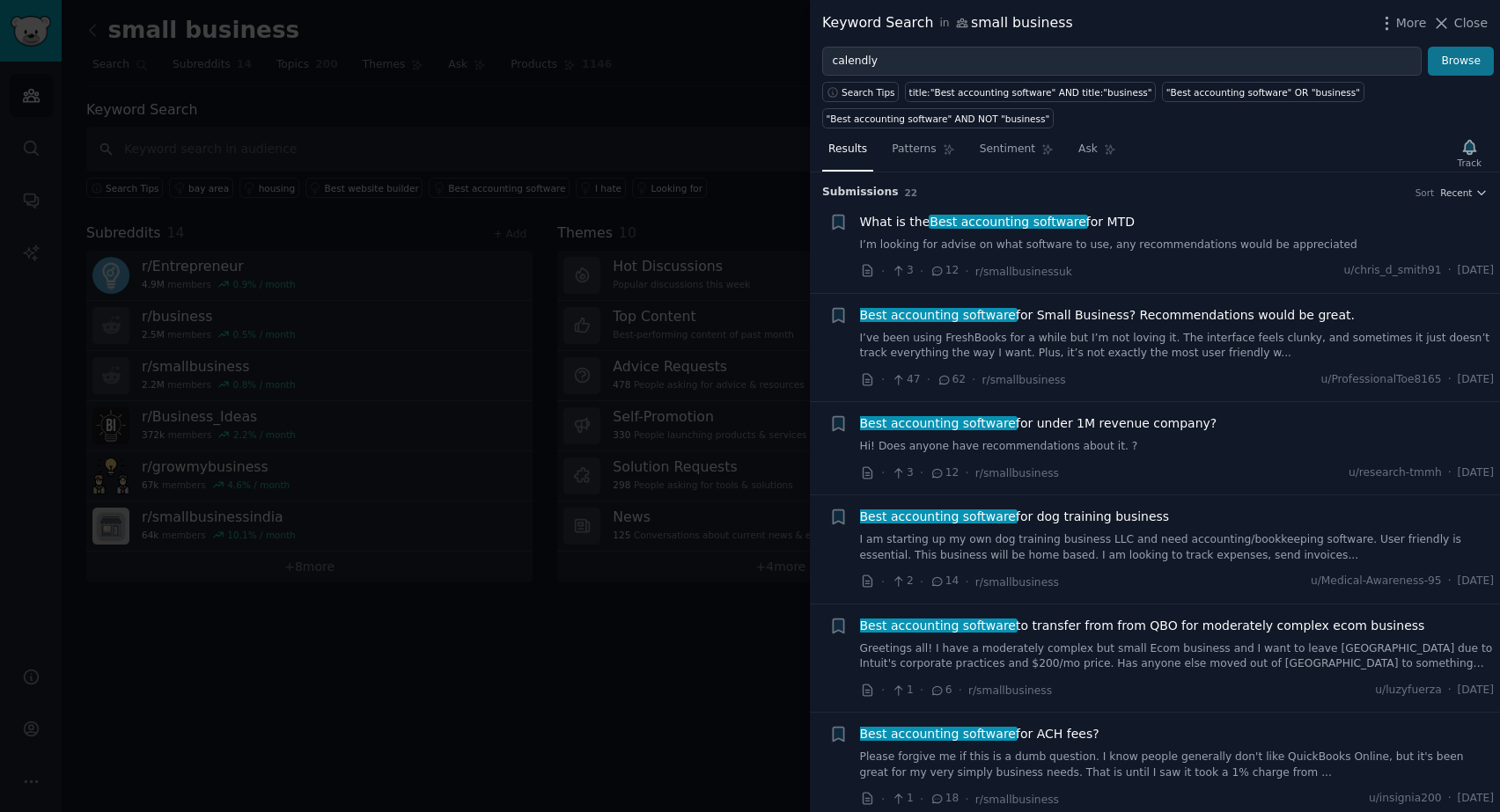
click at [1457, 67] on button "Browse" at bounding box center [1461, 61] width 66 height 30
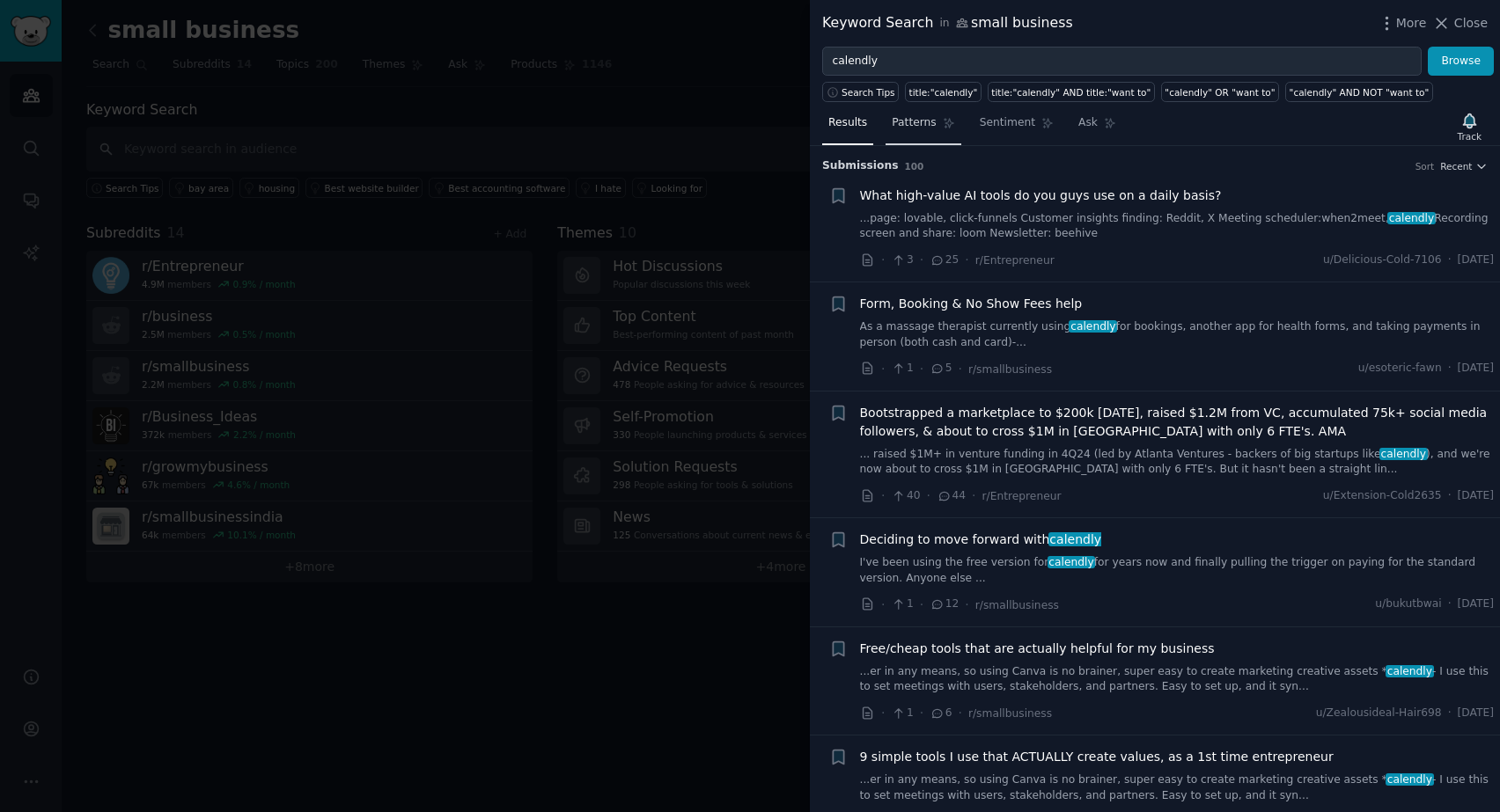
click at [921, 129] on span "Patterns" at bounding box center [914, 123] width 44 height 16
